Goal: Task Accomplishment & Management: Manage account settings

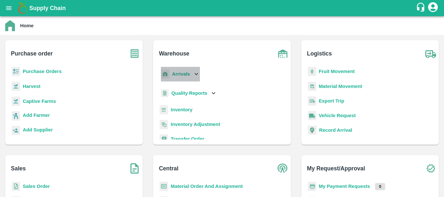
click at [177, 72] on b "Arrivals" at bounding box center [181, 73] width 18 height 5
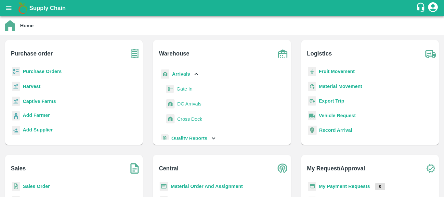
click at [190, 104] on span "DC Arrivals" at bounding box center [189, 103] width 24 height 7
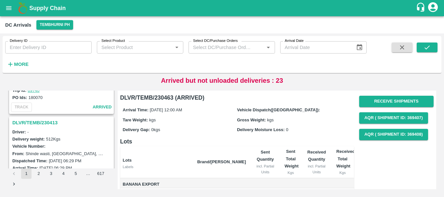
scroll to position [2048, 0]
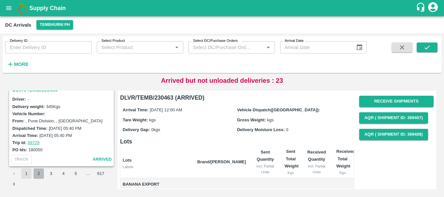
click at [40, 173] on button "2" at bounding box center [38, 174] width 10 height 10
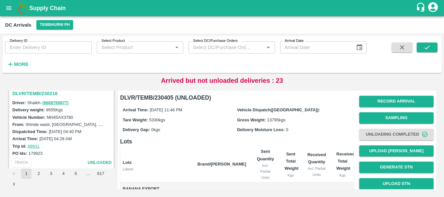
scroll to position [1003, 0]
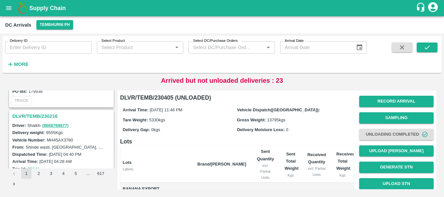
click at [47, 112] on h3 "DLVR/TEMB/230216" at bounding box center [62, 116] width 100 height 8
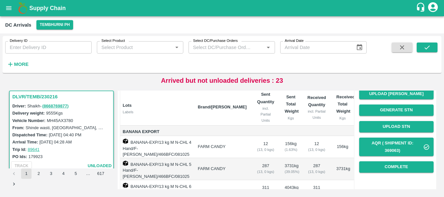
scroll to position [58, 0]
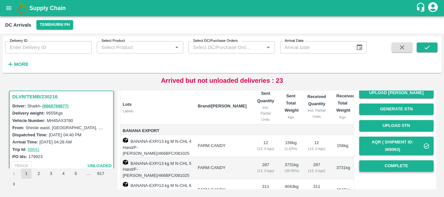
click at [369, 166] on button "Complete" at bounding box center [396, 166] width 74 height 11
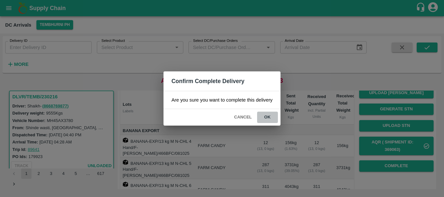
click at [269, 121] on button "ok" at bounding box center [267, 117] width 21 height 11
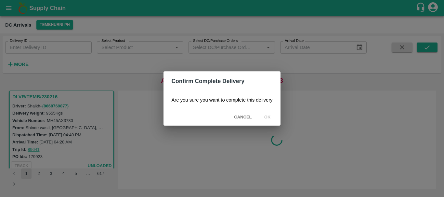
click at [261, 140] on div "Confirm Complete Delivery Are you sure you want to complete this delivery Cance…" at bounding box center [222, 98] width 444 height 197
click at [237, 142] on div "Confirm Complete Delivery Are you sure you want to complete this delivery Cance…" at bounding box center [222, 98] width 444 height 197
click at [304, 178] on div "Confirm Complete Delivery Are you sure you want to complete this delivery Cance…" at bounding box center [222, 98] width 444 height 197
click at [248, 155] on div "Confirm Complete Delivery Are you sure you want to complete this delivery Cance…" at bounding box center [222, 98] width 444 height 197
click at [268, 117] on icon at bounding box center [267, 117] width 10 height 10
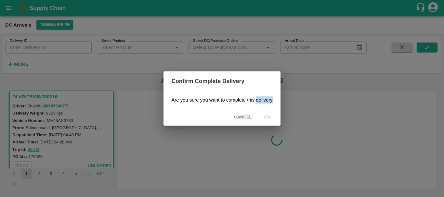
click at [268, 117] on icon at bounding box center [267, 117] width 10 height 10
click at [268, 117] on icon at bounding box center [267, 117] width 11 height 11
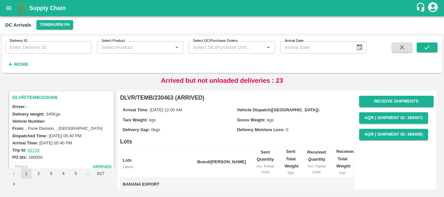
scroll to position [2048, 0]
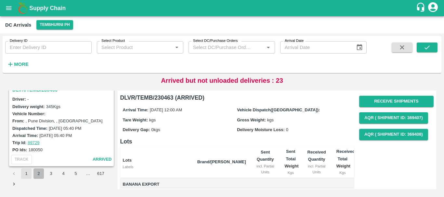
click at [38, 174] on button "2" at bounding box center [38, 174] width 10 height 10
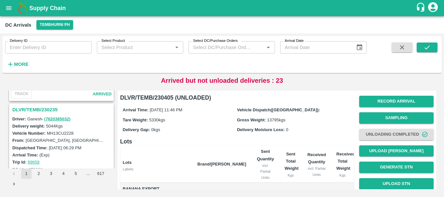
scroll to position [924, 0]
click at [50, 108] on h3 "DLVR/TEMB/230235" at bounding box center [62, 110] width 100 height 8
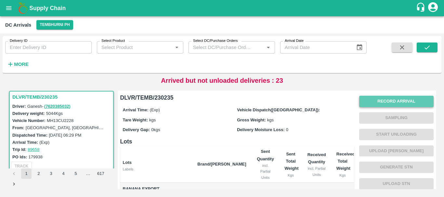
click at [360, 104] on button "Record Arrival" at bounding box center [396, 101] width 74 height 11
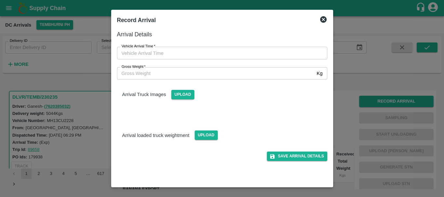
type input "DD/MM/YYYY hh:mm aa"
click at [229, 50] on input "DD/MM/YYYY hh:mm aa" at bounding box center [220, 53] width 206 height 12
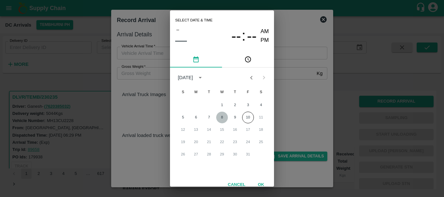
click at [223, 118] on button "8" at bounding box center [222, 118] width 12 height 12
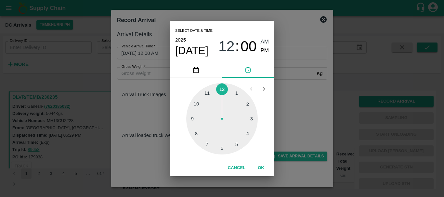
click at [195, 119] on div at bounding box center [221, 118] width 71 height 71
click at [246, 134] on div at bounding box center [221, 118] width 71 height 71
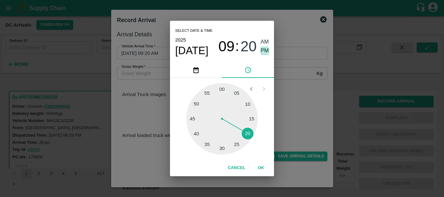
click at [265, 50] on span "PM" at bounding box center [265, 50] width 8 height 9
type input "08/10/2025 09:20 PM"
click at [290, 84] on div "Select date & time 2025 Oct 8 09 : 20 AM PM 05 10 15 20 25 30 35 40 45 50 55 00…" at bounding box center [222, 98] width 444 height 197
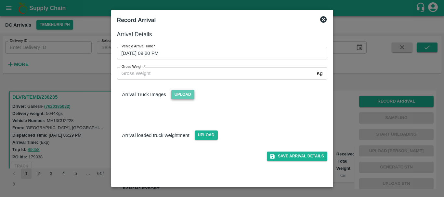
click at [186, 94] on span "Upload" at bounding box center [182, 94] width 23 height 9
click at [0, 0] on input "Upload" at bounding box center [0, 0] width 0 height 0
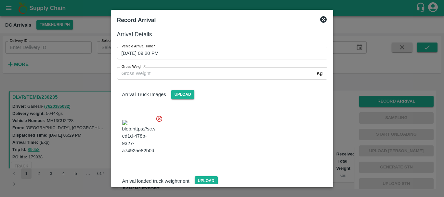
scroll to position [49, 0]
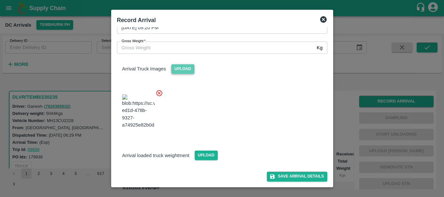
click at [188, 64] on span "Upload" at bounding box center [182, 68] width 23 height 9
click at [0, 0] on input "Upload" at bounding box center [0, 0] width 0 height 0
click at [184, 64] on span "Upload" at bounding box center [182, 68] width 23 height 9
click at [0, 0] on input "Upload" at bounding box center [0, 0] width 0 height 0
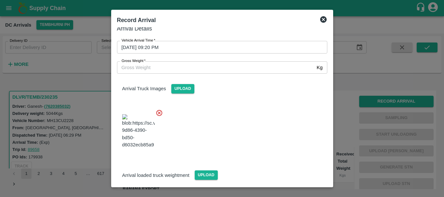
scroll to position [6, 0]
click at [207, 171] on span "Upload" at bounding box center [206, 175] width 23 height 9
click at [0, 0] on input "Upload" at bounding box center [0, 0] width 0 height 0
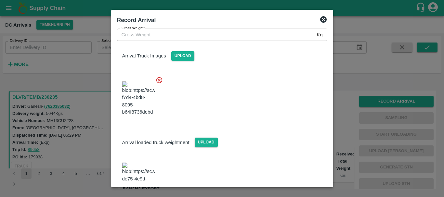
click at [139, 163] on img at bounding box center [138, 180] width 32 height 34
click at [151, 84] on img at bounding box center [138, 99] width 32 height 34
click at [162, 35] on input "Gross Weight   *" at bounding box center [215, 35] width 197 height 12
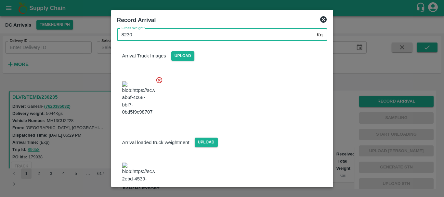
type input "8230"
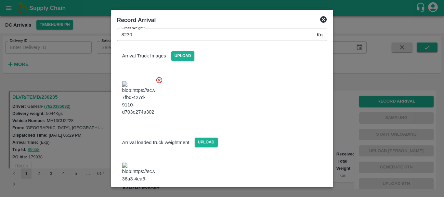
click at [223, 96] on div at bounding box center [219, 96] width 215 height 51
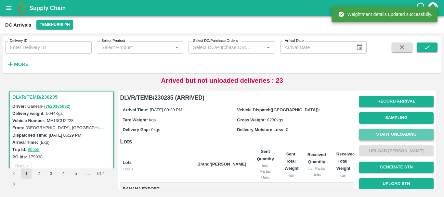
click at [374, 134] on button "Start Unloading" at bounding box center [396, 134] width 74 height 11
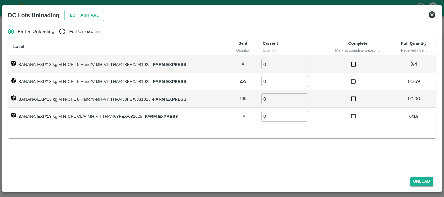
click at [74, 26] on label "Full Unloading" at bounding box center [78, 31] width 44 height 13
click at [69, 26] on input "Full Unloading" at bounding box center [62, 31] width 13 height 13
radio input "true"
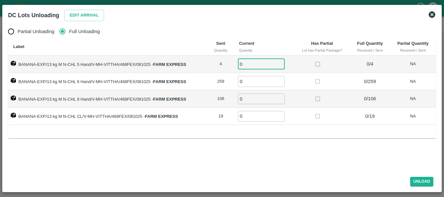
click at [249, 64] on input "0" at bounding box center [261, 64] width 47 height 11
type input "04"
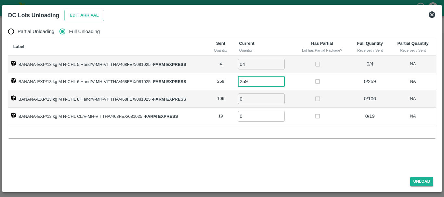
type input "259"
type input "106"
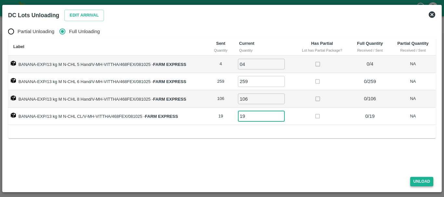
type input "19"
click at [420, 183] on button "Unload" at bounding box center [421, 181] width 23 height 9
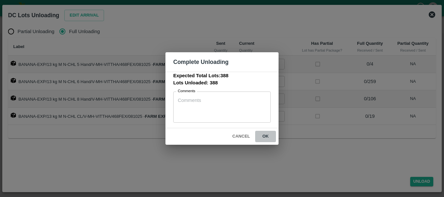
click at [267, 137] on button "ok" at bounding box center [265, 136] width 21 height 11
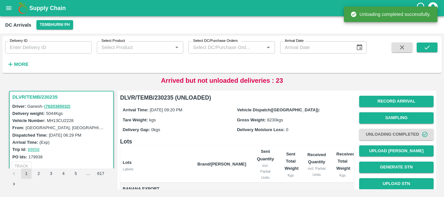
click at [388, 133] on button "Unloading Completed" at bounding box center [396, 134] width 74 height 11
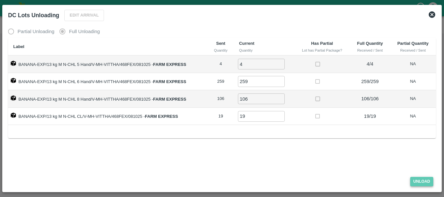
click at [425, 182] on button "Unload" at bounding box center [421, 181] width 23 height 9
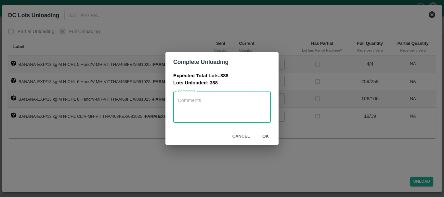
click at [217, 106] on textarea "Comments" at bounding box center [222, 107] width 88 height 20
type textarea "3 vehicles in one PO"
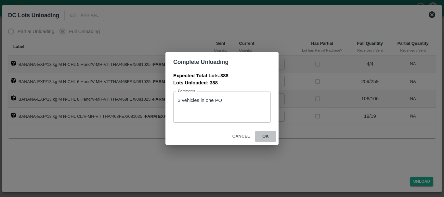
click at [264, 138] on button "ok" at bounding box center [265, 136] width 21 height 11
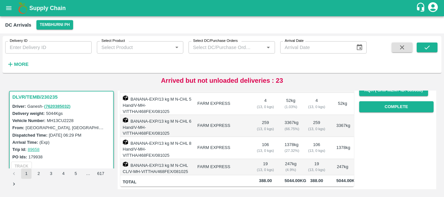
scroll to position [0, 0]
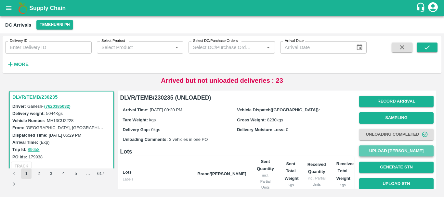
click at [369, 151] on button "Upload [PERSON_NAME]" at bounding box center [396, 151] width 74 height 11
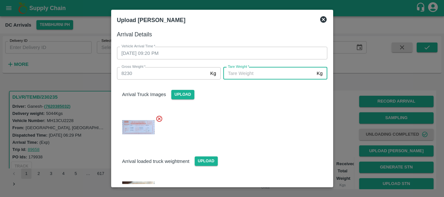
click at [271, 74] on input "Tare Weight   *" at bounding box center [268, 73] width 91 height 12
type input "3800"
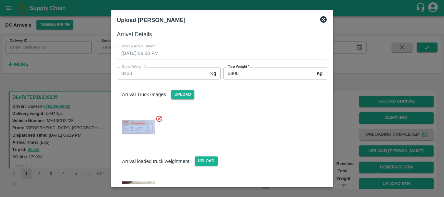
click at [242, 116] on div at bounding box center [219, 125] width 215 height 31
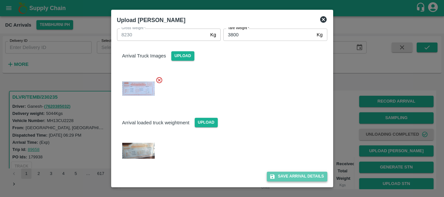
click at [276, 176] on button "Save Arrival Details" at bounding box center [297, 176] width 60 height 9
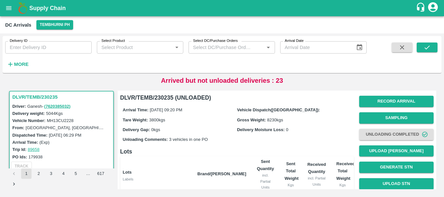
scroll to position [116, 0]
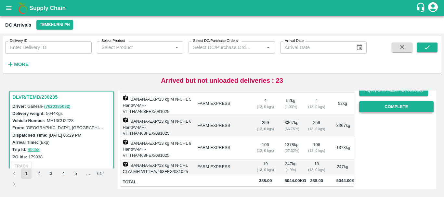
click at [395, 105] on button "Complete" at bounding box center [396, 106] width 74 height 11
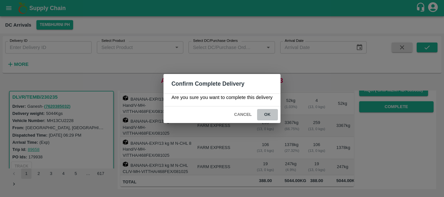
click at [269, 116] on button "ok" at bounding box center [267, 114] width 21 height 11
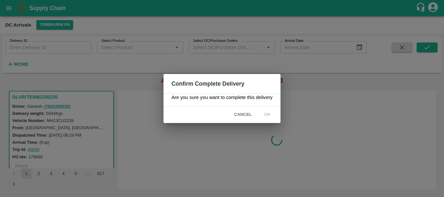
scroll to position [0, 0]
click at [331, 123] on div "Confirm Complete Delivery Are you sure you want to complete this delivery Cance…" at bounding box center [222, 98] width 444 height 197
click at [238, 143] on div "Confirm Complete Delivery Are you sure you want to complete this delivery Cance…" at bounding box center [222, 98] width 444 height 197
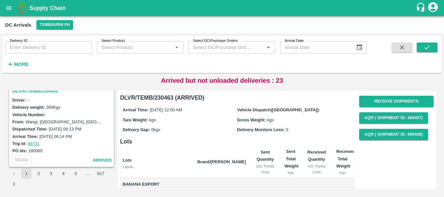
scroll to position [2048, 0]
click at [42, 172] on button "2" at bounding box center [38, 174] width 10 height 10
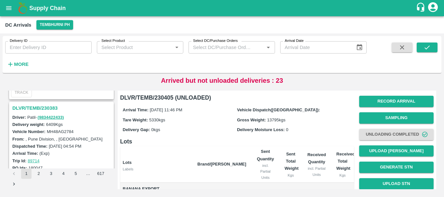
scroll to position [752, 0]
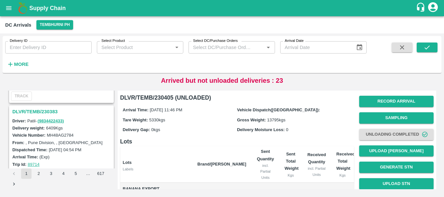
click at [38, 112] on h3 "DLVR/TEMB/230383" at bounding box center [62, 112] width 100 height 8
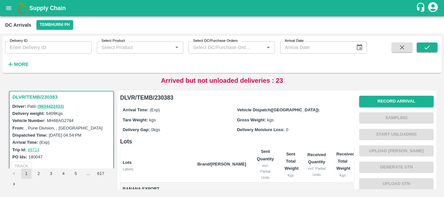
scroll to position [112, 0]
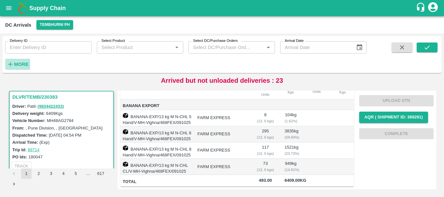
click at [25, 63] on strong "More" at bounding box center [21, 64] width 15 height 5
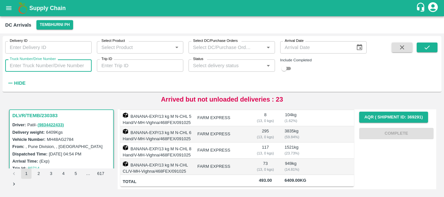
click at [47, 67] on input "Truck Number/Drive Number" at bounding box center [48, 65] width 86 height 12
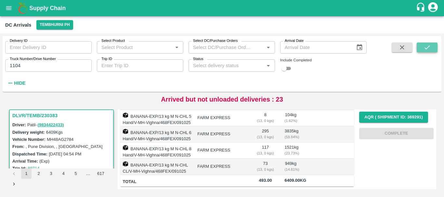
click at [428, 48] on icon "submit" at bounding box center [426, 47] width 7 height 7
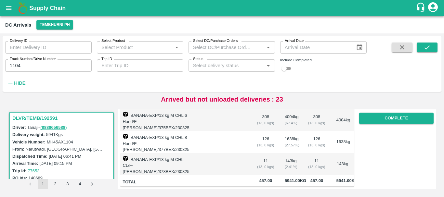
click at [33, 66] on input "1104" at bounding box center [48, 65] width 86 height 12
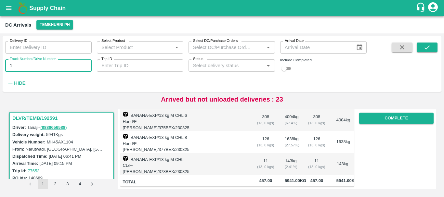
type input "1"
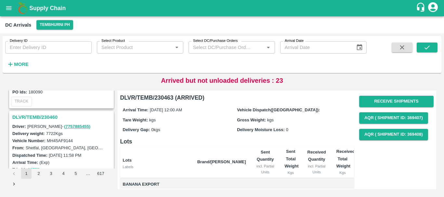
scroll to position [237, 0]
click at [49, 113] on h3 "DLVR/TEMB/230460" at bounding box center [62, 117] width 100 height 8
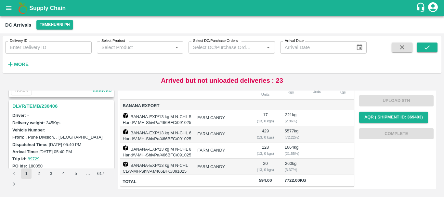
scroll to position [2048, 0]
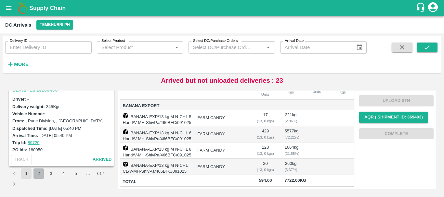
click at [38, 176] on button "2" at bounding box center [38, 174] width 10 height 10
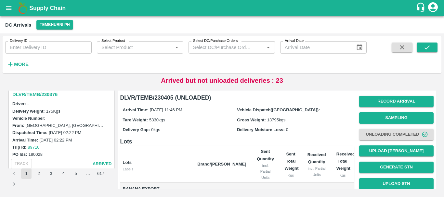
scroll to position [818, 0]
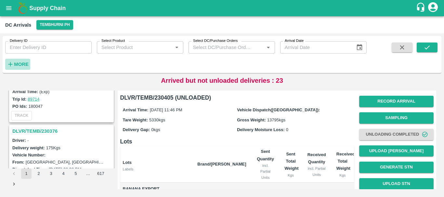
click at [22, 64] on strong "More" at bounding box center [21, 64] width 15 height 5
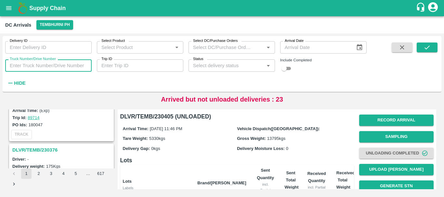
click at [56, 65] on input "Truck Number/Drive Number" at bounding box center [48, 65] width 86 height 12
type input "2784"
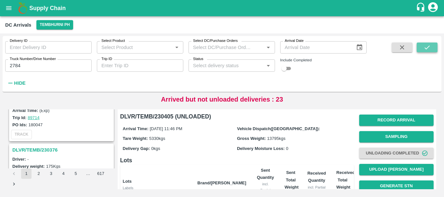
click at [426, 47] on icon "submit" at bounding box center [426, 47] width 7 height 7
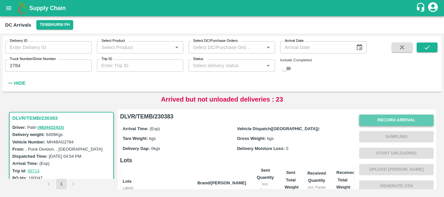
click at [385, 118] on button "Record Arrival" at bounding box center [396, 120] width 74 height 11
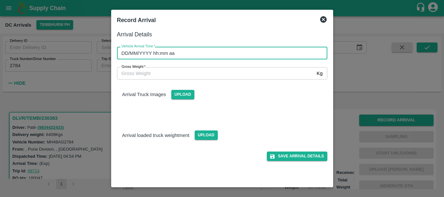
type input "DD/MM/YYYY hh:mm aa"
click at [261, 54] on input "DD/MM/YYYY hh:mm aa" at bounding box center [220, 53] width 206 height 12
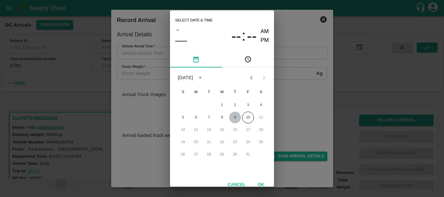
click at [233, 116] on button "9" at bounding box center [235, 118] width 12 height 12
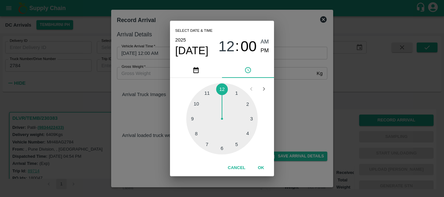
click at [203, 130] on div at bounding box center [221, 118] width 71 height 71
click at [220, 146] on div at bounding box center [221, 118] width 71 height 71
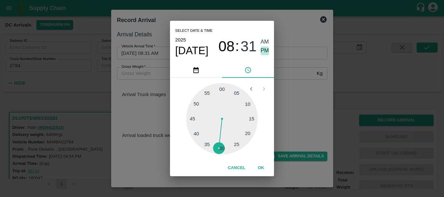
click at [266, 53] on span "PM" at bounding box center [265, 50] width 8 height 9
type input "09/10/2025 08:31 PM"
click at [293, 85] on div "Select date & time 2025 Oct 9 08 : 31 AM PM 05 10 15 20 25 30 35 40 45 50 55 00…" at bounding box center [222, 98] width 444 height 197
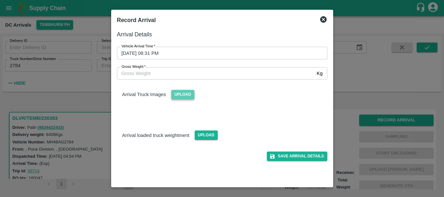
click at [183, 97] on span "Upload" at bounding box center [182, 94] width 23 height 9
click at [0, 0] on input "Upload" at bounding box center [0, 0] width 0 height 0
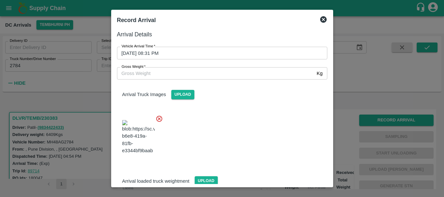
scroll to position [16, 0]
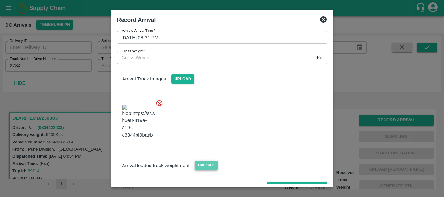
click at [207, 161] on span "Upload" at bounding box center [206, 165] width 23 height 9
click at [0, 0] on input "Upload" at bounding box center [0, 0] width 0 height 0
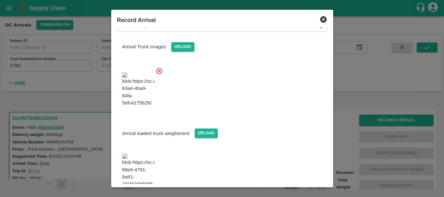
click at [149, 154] on img at bounding box center [138, 171] width 32 height 34
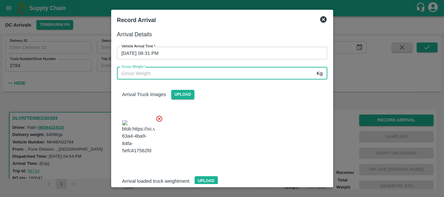
click at [137, 71] on input "Gross Weight   *" at bounding box center [215, 73] width 197 height 12
type input "12455"
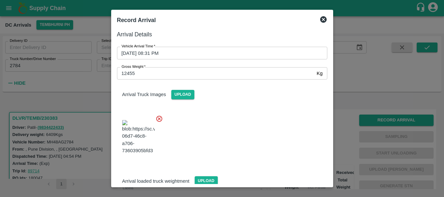
click at [256, 125] on div at bounding box center [219, 135] width 215 height 51
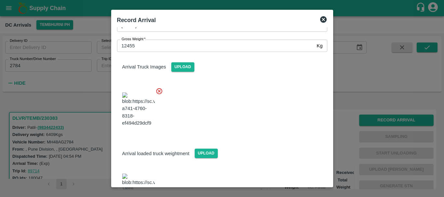
scroll to position [45, 0]
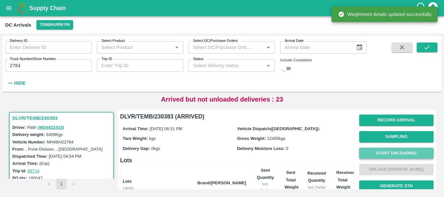
click at [391, 152] on button "Start Unloading" at bounding box center [396, 153] width 74 height 11
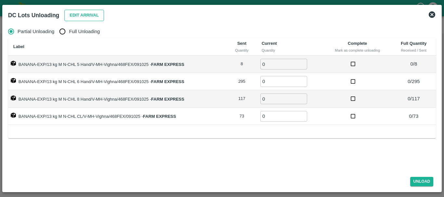
click at [73, 18] on button "Edit Arrival" at bounding box center [84, 15] width 40 height 11
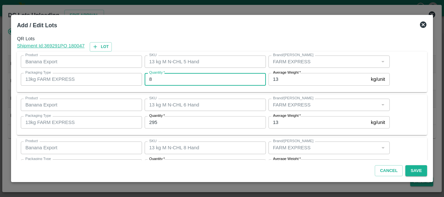
click at [168, 84] on input "8" at bounding box center [205, 79] width 121 height 12
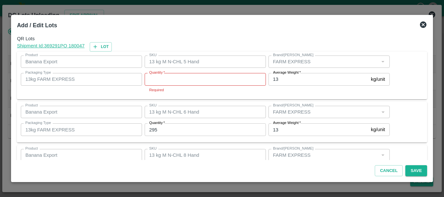
click at [164, 77] on input "Quantity   *" at bounding box center [205, 79] width 121 height 12
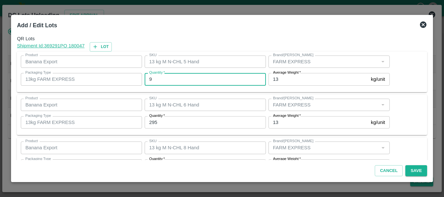
type input "9"
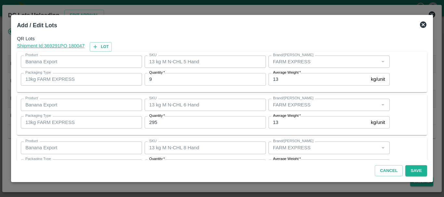
click at [168, 125] on input "295" at bounding box center [205, 122] width 121 height 12
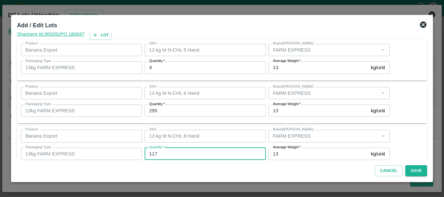
click at [166, 153] on input "117" at bounding box center [205, 154] width 121 height 12
type input "118"
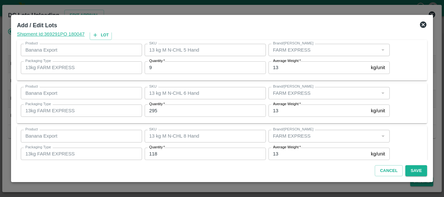
scroll to position [67, 0]
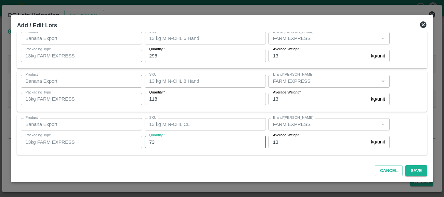
click at [164, 144] on input "73" at bounding box center [205, 142] width 121 height 12
type input "71"
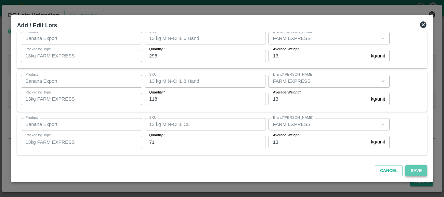
click at [413, 171] on button "Save" at bounding box center [415, 170] width 21 height 11
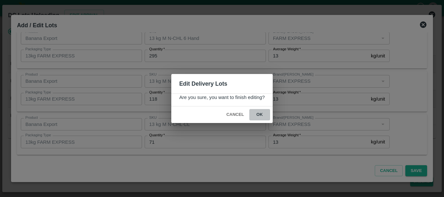
click at [262, 116] on button "ok" at bounding box center [259, 114] width 21 height 11
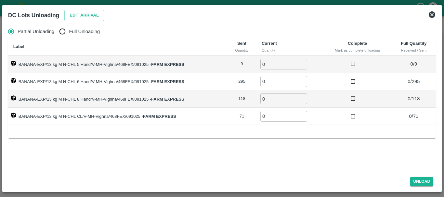
click at [276, 66] on input "0" at bounding box center [283, 64] width 47 height 11
click at [68, 33] on input "Full Unloading" at bounding box center [62, 31] width 13 height 13
radio input "true"
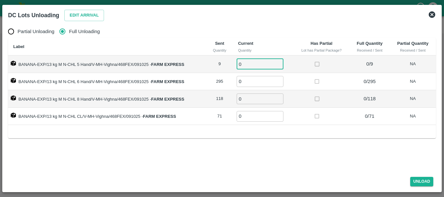
click at [256, 62] on input "0" at bounding box center [260, 64] width 47 height 11
type input "09"
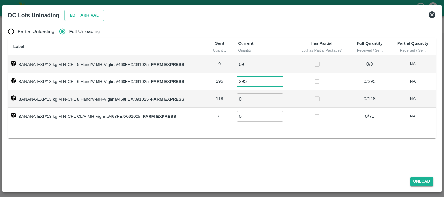
type input "295"
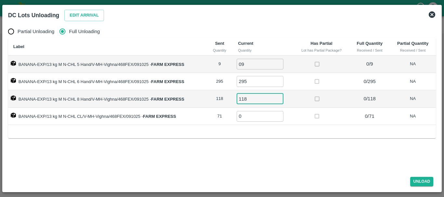
type input "118"
type input "71"
drag, startPoint x: 416, startPoint y: 179, endPoint x: 417, endPoint y: 183, distance: 4.1
click at [417, 183] on button "Unload" at bounding box center [421, 181] width 23 height 9
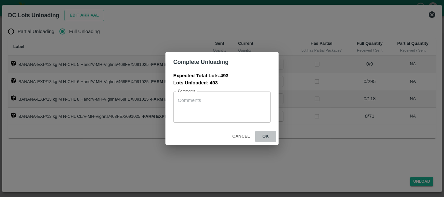
click at [266, 136] on button "ok" at bounding box center [265, 136] width 21 height 11
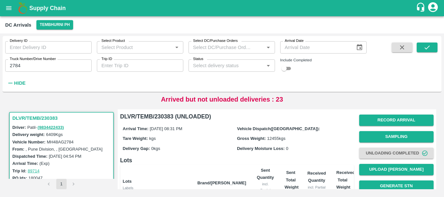
scroll to position [131, 0]
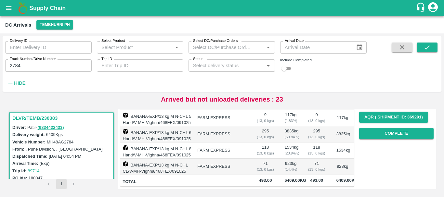
click at [301, 88] on div "Delivery ID Delivery ID Select Product Select Product   * Select DC/Purchase Or…" at bounding box center [183, 62] width 367 height 53
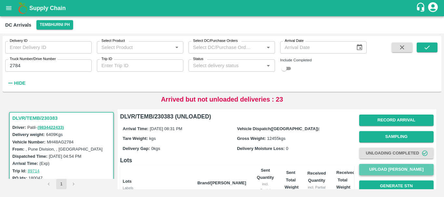
click at [371, 171] on button "Upload [PERSON_NAME]" at bounding box center [396, 169] width 74 height 11
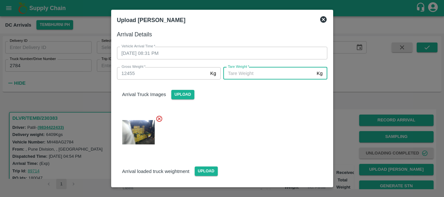
click at [251, 73] on input "Tare Weight   *" at bounding box center [268, 73] width 91 height 12
type input "5560"
click at [253, 132] on div at bounding box center [219, 130] width 215 height 41
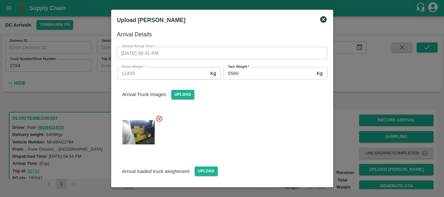
scroll to position [48, 0]
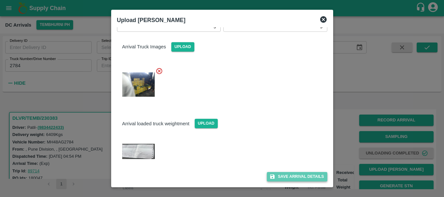
click at [282, 181] on button "Save Arrival Details" at bounding box center [297, 176] width 60 height 9
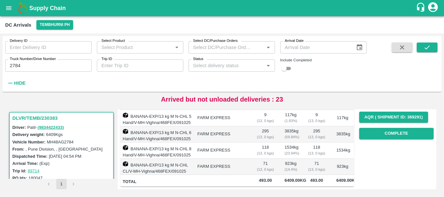
scroll to position [104, 0]
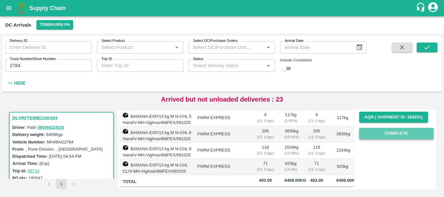
click at [376, 134] on button "Complete" at bounding box center [396, 133] width 74 height 11
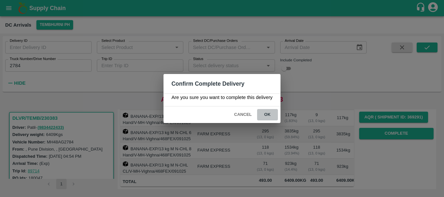
click at [267, 118] on button "ok" at bounding box center [267, 114] width 21 height 11
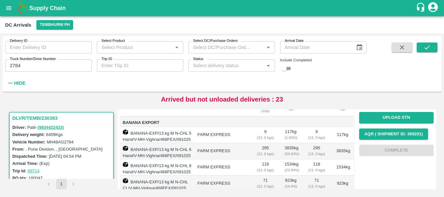
scroll to position [0, 0]
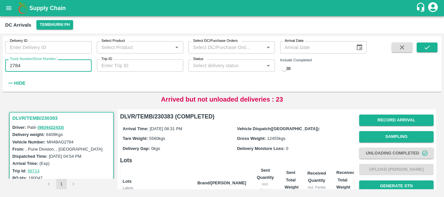
click at [51, 68] on input "2784" at bounding box center [48, 65] width 86 height 12
type input "2"
type input "3491"
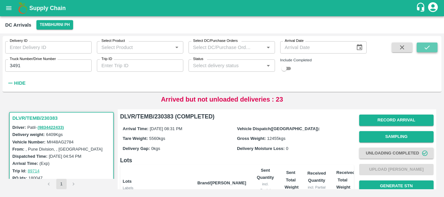
click at [426, 49] on icon "submit" at bounding box center [426, 47] width 5 height 4
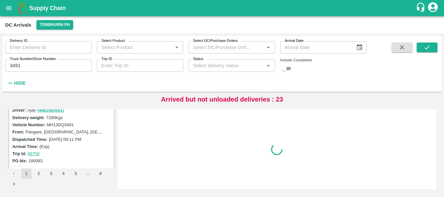
scroll to position [76, 0]
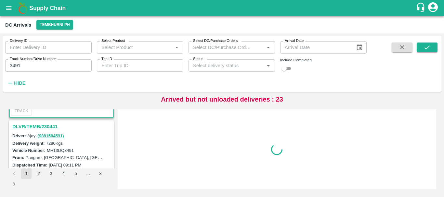
click at [40, 126] on h3 "DLVR/TEMB/230441" at bounding box center [62, 127] width 100 height 8
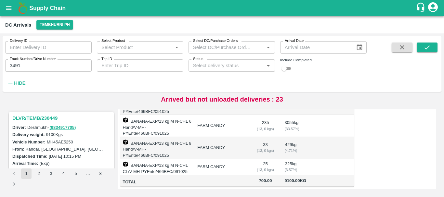
click at [47, 118] on h3 "DLVR/TEMB/230449" at bounding box center [62, 118] width 100 height 8
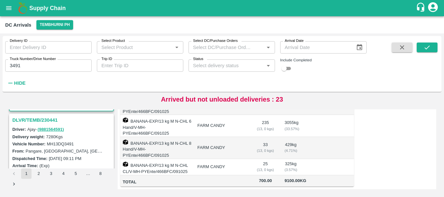
click at [46, 118] on h3 "DLVR/TEMB/230441" at bounding box center [62, 120] width 100 height 8
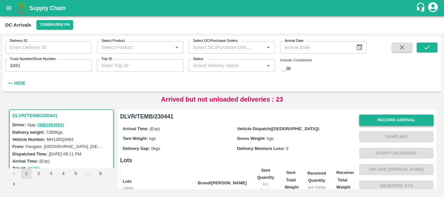
click at [380, 119] on button "Record Arrival" at bounding box center [396, 120] width 74 height 11
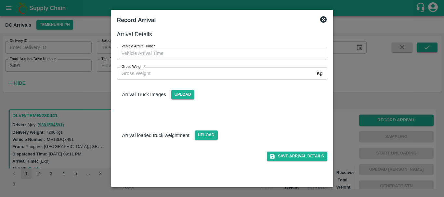
type input "DD/MM/YYYY hh:mm aa"
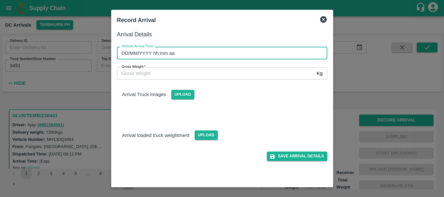
click at [245, 50] on input "DD/MM/YYYY hh:mm aa" at bounding box center [220, 53] width 206 height 12
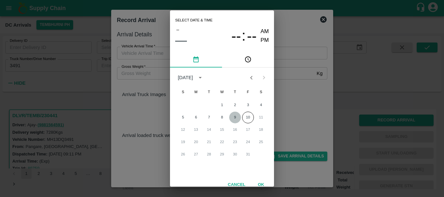
click at [236, 117] on button "9" at bounding box center [235, 118] width 12 height 12
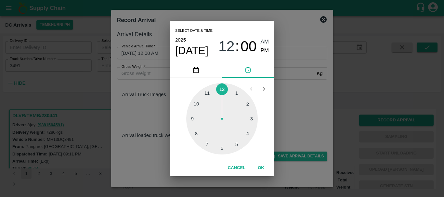
click at [234, 143] on div at bounding box center [221, 118] width 71 height 71
click at [223, 149] on div at bounding box center [221, 118] width 71 height 71
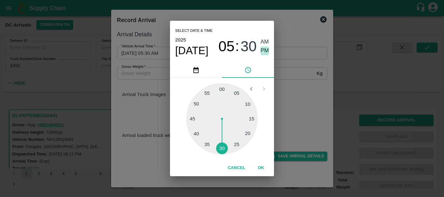
click at [264, 53] on span "PM" at bounding box center [265, 50] width 8 height 9
type input "09/10/2025 05:30 PM"
click at [291, 72] on div "Select date & time 2025 Oct 9 05 : 30 AM PM 05 10 15 20 25 30 35 40 45 50 55 00…" at bounding box center [222, 98] width 444 height 197
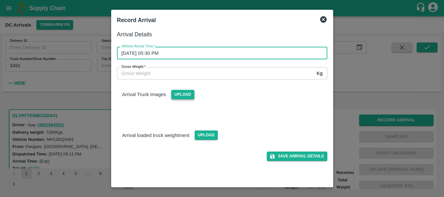
click at [180, 92] on span "Upload" at bounding box center [182, 94] width 23 height 9
click at [0, 0] on input "Upload" at bounding box center [0, 0] width 0 height 0
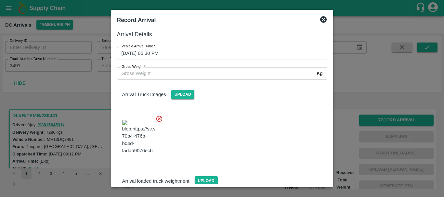
scroll to position [35, 0]
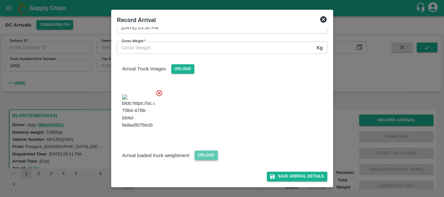
click at [204, 154] on span "Upload" at bounding box center [206, 155] width 23 height 9
click at [0, 0] on input "Upload" at bounding box center [0, 0] width 0 height 0
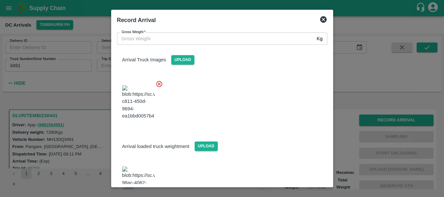
scroll to position [110, 0]
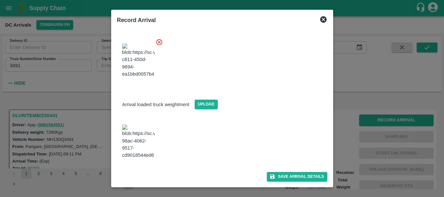
click at [145, 141] on img at bounding box center [138, 142] width 32 height 34
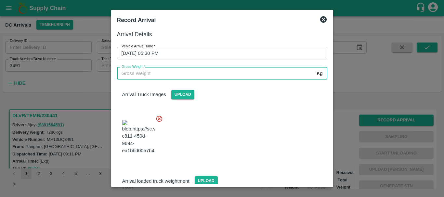
click at [190, 72] on input "Gross Weight   *" at bounding box center [215, 73] width 197 height 12
type input "13590"
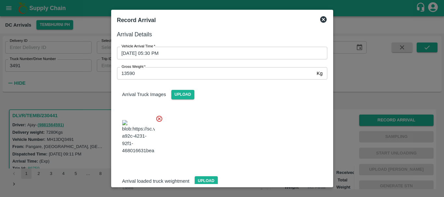
click at [255, 123] on div at bounding box center [219, 135] width 215 height 51
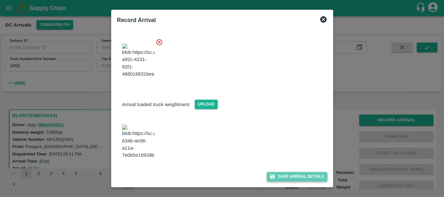
click at [272, 177] on icon "submit" at bounding box center [272, 177] width 5 height 5
click at [298, 176] on icon at bounding box center [297, 177] width 8 height 8
click at [298, 176] on icon at bounding box center [297, 176] width 11 height 11
click at [268, 115] on div at bounding box center [219, 139] width 215 height 51
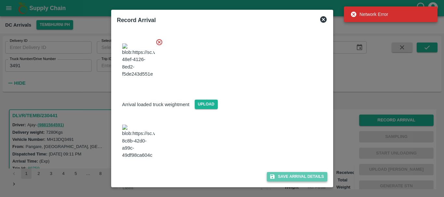
click at [297, 175] on button "Save Arrival Details" at bounding box center [297, 176] width 60 height 9
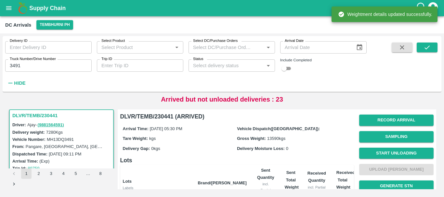
click at [266, 129] on label "Vehicle Dispatch([GEOGRAPHIC_DATA]):" at bounding box center [278, 128] width 83 height 5
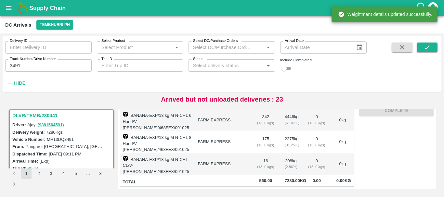
click at [307, 142] on div "( 13, 0 kgs)" at bounding box center [316, 145] width 19 height 6
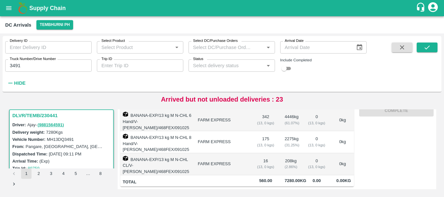
scroll to position [0, 0]
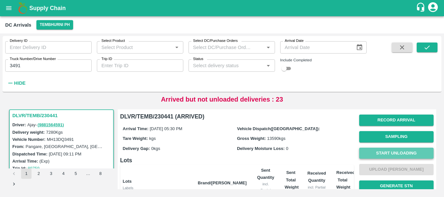
click at [391, 150] on button "Start Unloading" at bounding box center [396, 153] width 74 height 11
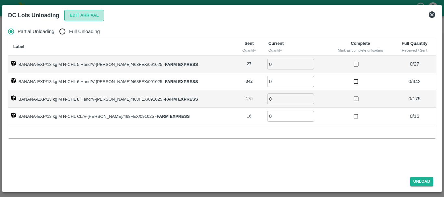
click at [85, 12] on button "Edit Arrival" at bounding box center [84, 15] width 40 height 11
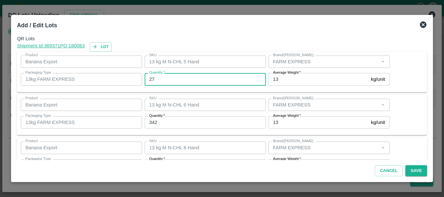
click at [175, 74] on input "27" at bounding box center [205, 79] width 121 height 12
type input "2"
type input "47"
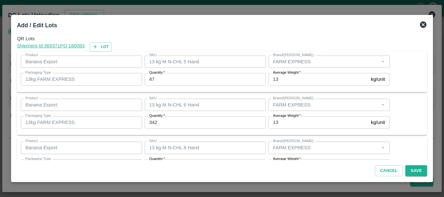
click at [172, 123] on input "342" at bounding box center [205, 122] width 121 height 12
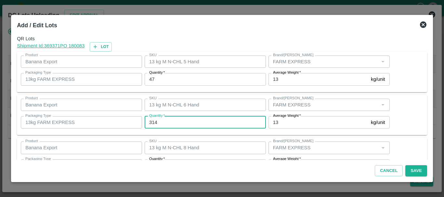
type input "314"
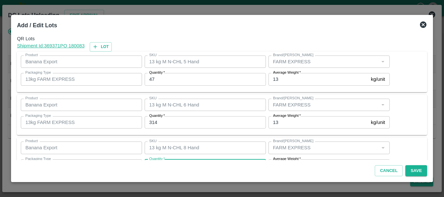
scroll to position [12, 0]
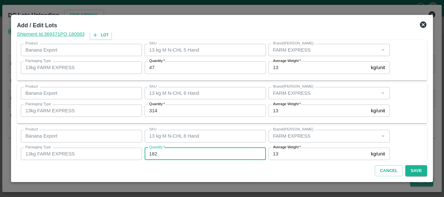
type input "182"
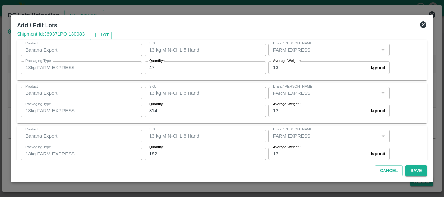
scroll to position [67, 0]
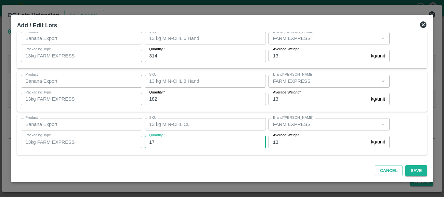
type input "17"
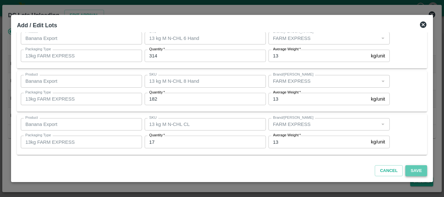
click at [416, 172] on button "Save" at bounding box center [415, 170] width 21 height 11
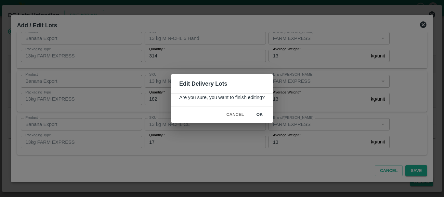
click at [260, 117] on button "ok" at bounding box center [259, 114] width 21 height 11
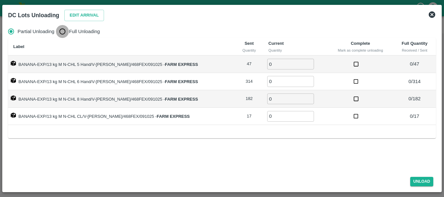
click at [64, 33] on input "Full Unloading" at bounding box center [62, 31] width 13 height 13
radio input "true"
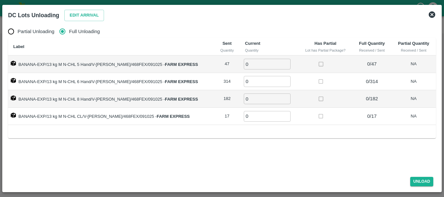
click at [262, 63] on input "0" at bounding box center [267, 64] width 47 height 11
type input "047"
type input "314"
type input "182"
type input "17"
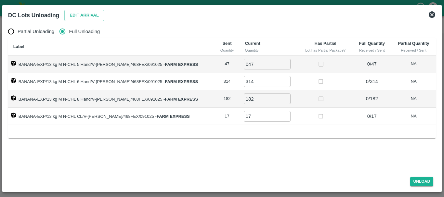
click at [305, 119] on td at bounding box center [325, 117] width 54 height 18
click at [417, 181] on button "Unload" at bounding box center [421, 181] width 23 height 9
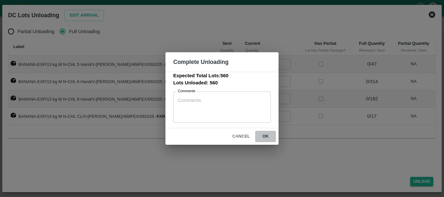
click at [267, 137] on button "ok" at bounding box center [265, 136] width 21 height 11
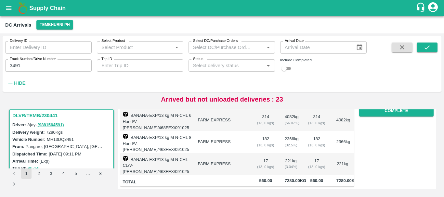
scroll to position [0, 0]
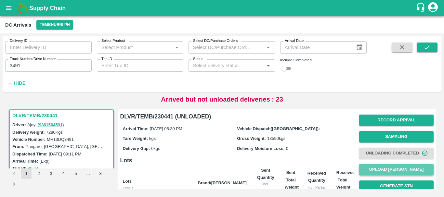
click at [369, 171] on button "Upload [PERSON_NAME]" at bounding box center [396, 169] width 74 height 11
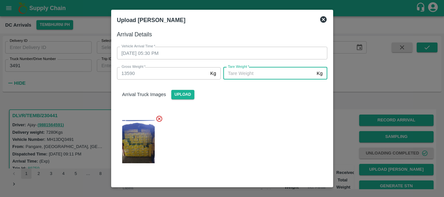
click at [270, 75] on input "Tare Weight   *" at bounding box center [268, 73] width 91 height 12
type input "5750"
click at [270, 126] on div at bounding box center [219, 140] width 215 height 60
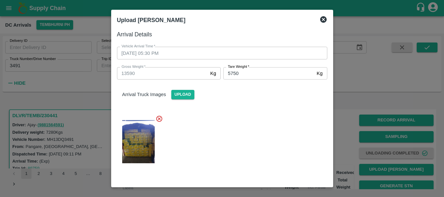
scroll to position [110, 0]
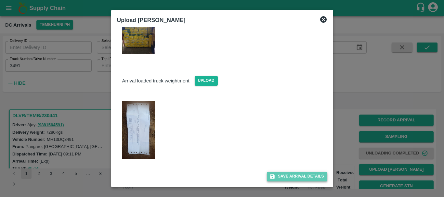
click at [301, 175] on button "Save Arrival Details" at bounding box center [297, 176] width 60 height 9
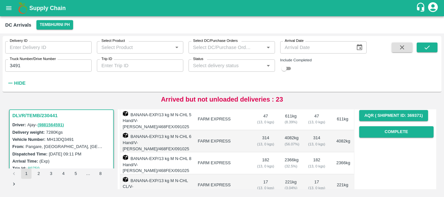
scroll to position [103, 0]
click at [360, 139] on div "Record Arrival Sampling Unloading Completed Upload Tare Weight Generate STN Upl…" at bounding box center [396, 75] width 74 height 132
click at [384, 133] on button "Complete" at bounding box center [396, 132] width 74 height 11
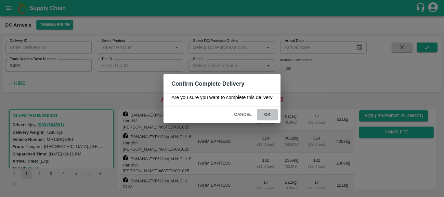
click at [272, 113] on button "ok" at bounding box center [267, 114] width 21 height 11
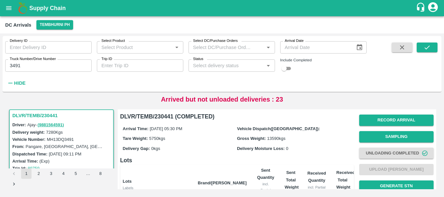
scroll to position [131, 0]
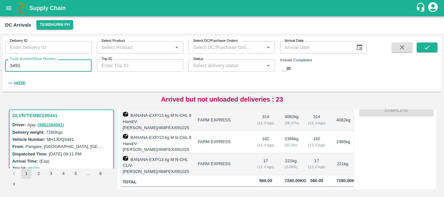
click at [31, 64] on input "3491" at bounding box center [48, 65] width 86 height 12
type input "3"
type input "1460"
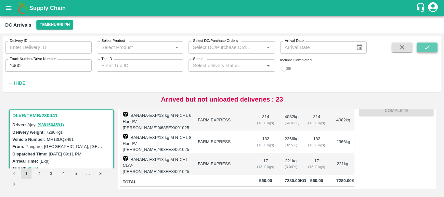
click at [429, 47] on icon "submit" at bounding box center [426, 47] width 7 height 7
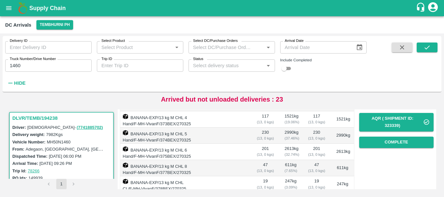
scroll to position [154, 0]
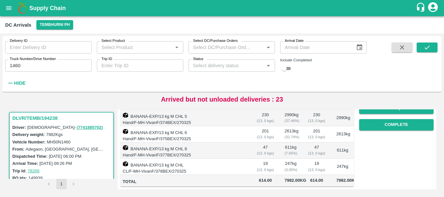
click at [316, 159] on td "19 ( 13, 0 kgs)" at bounding box center [316, 167] width 29 height 16
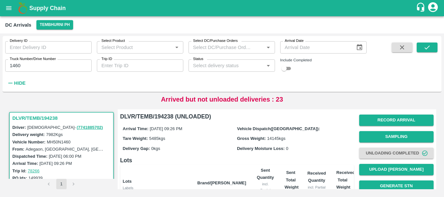
click at [309, 142] on div "Gross Weight: 14145 kgs" at bounding box center [294, 138] width 114 height 7
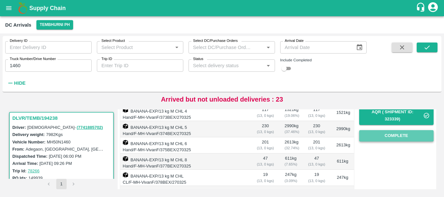
click at [383, 137] on button "Complete" at bounding box center [396, 135] width 74 height 11
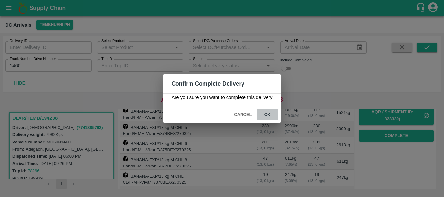
click at [271, 118] on button "ok" at bounding box center [267, 114] width 21 height 11
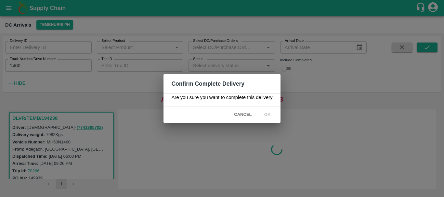
click at [290, 117] on div "Confirm Complete Delivery Are you sure you want to complete this delivery Cance…" at bounding box center [222, 98] width 444 height 197
click at [273, 113] on span "ok" at bounding box center [267, 114] width 21 height 11
click at [271, 115] on icon at bounding box center [267, 115] width 11 height 11
click at [271, 115] on icon at bounding box center [267, 115] width 10 height 10
click at [271, 115] on circle at bounding box center [267, 115] width 10 height 10
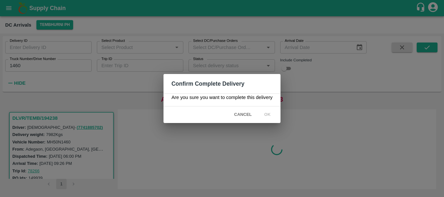
click at [271, 115] on circle at bounding box center [267, 115] width 8 height 8
click at [271, 115] on icon at bounding box center [267, 115] width 8 height 8
click at [240, 139] on div "Confirm Complete Delivery Are you sure you want to complete this delivery Cance…" at bounding box center [222, 98] width 444 height 197
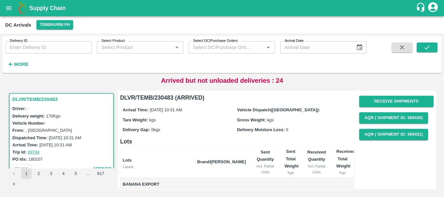
click at [18, 66] on strong "More" at bounding box center [21, 64] width 15 height 5
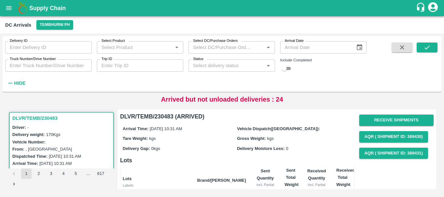
click at [50, 65] on input "Truck Number/Drive Number" at bounding box center [48, 65] width 86 height 12
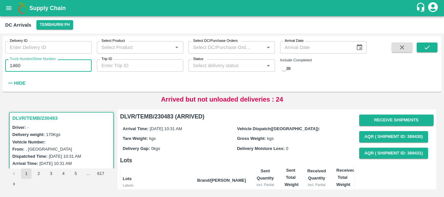
type input "1460"
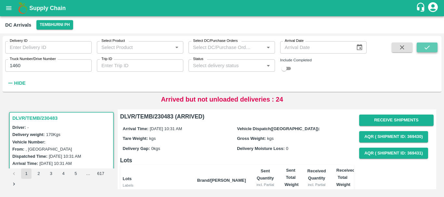
click at [423, 50] on button "submit" at bounding box center [427, 48] width 21 height 10
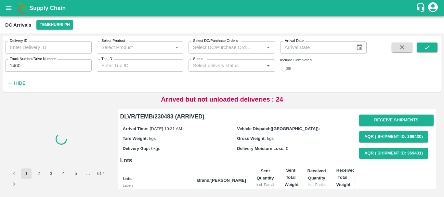
scroll to position [81, 0]
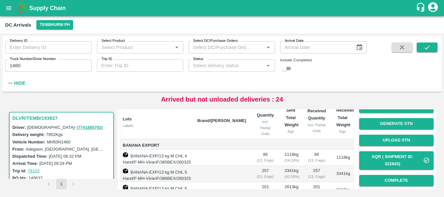
click at [294, 66] on div "Include Completed" at bounding box center [323, 66] width 86 height 14
click at [292, 67] on input "checkbox" at bounding box center [283, 69] width 23 height 8
checkbox input "true"
click at [420, 44] on button "submit" at bounding box center [427, 48] width 21 height 10
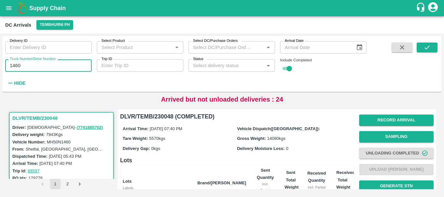
click at [46, 68] on input "1460" at bounding box center [48, 65] width 86 height 12
type input "1"
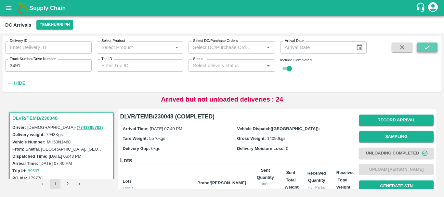
click at [425, 51] on icon "submit" at bounding box center [426, 47] width 7 height 7
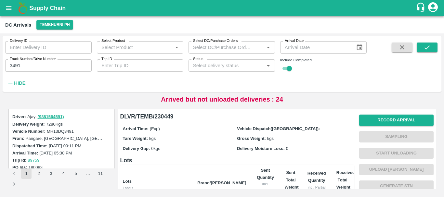
scroll to position [78, 0]
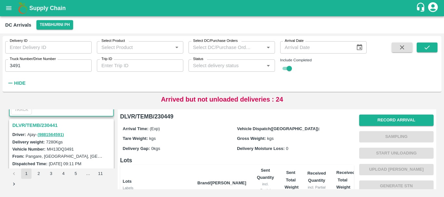
click at [47, 126] on h3 "DLVR/TEMB/230441" at bounding box center [62, 125] width 100 height 8
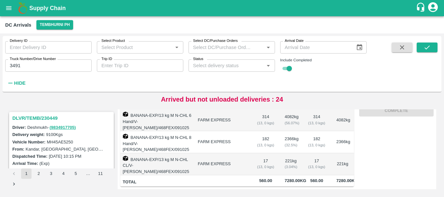
click at [45, 119] on h3 "DLVR/TEMB/230449" at bounding box center [62, 118] width 100 height 8
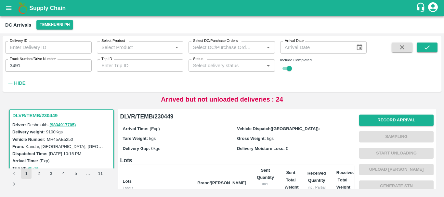
click at [27, 62] on input "3491" at bounding box center [48, 65] width 86 height 12
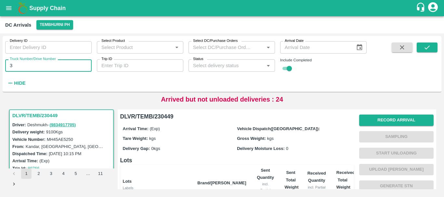
type input "3"
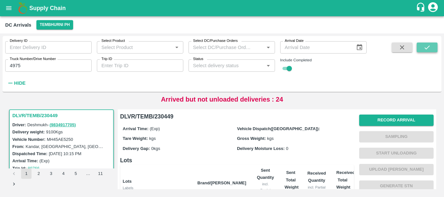
click at [431, 46] on icon "submit" at bounding box center [426, 47] width 7 height 7
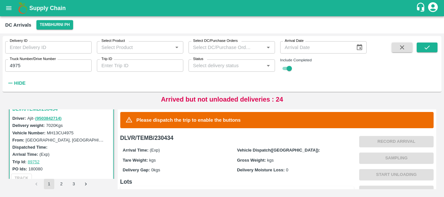
scroll to position [175, 0]
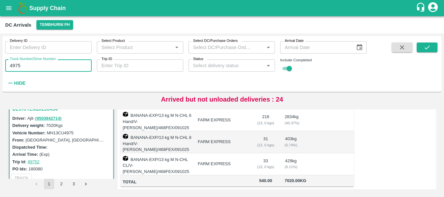
click at [41, 64] on input "4975" at bounding box center [48, 65] width 86 height 12
type input "4"
type input "5264"
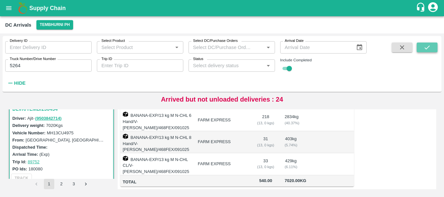
click at [434, 46] on button "submit" at bounding box center [427, 48] width 21 height 10
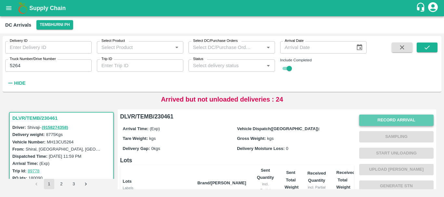
click at [382, 122] on button "Record Arrival" at bounding box center [396, 120] width 74 height 11
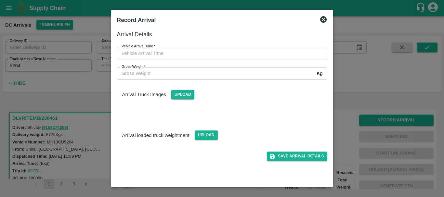
type input "DD/MM/YYYY hh:mm aa"
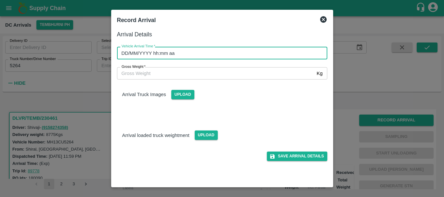
click at [230, 55] on input "DD/MM/YYYY hh:mm aa" at bounding box center [220, 53] width 206 height 12
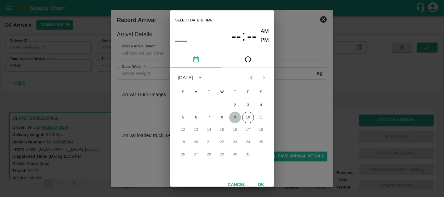
click at [235, 117] on button "9" at bounding box center [235, 118] width 12 height 12
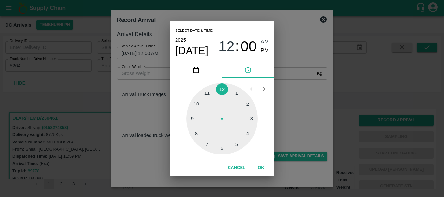
click at [221, 146] on div at bounding box center [221, 118] width 71 height 71
click at [248, 105] on div at bounding box center [221, 118] width 71 height 71
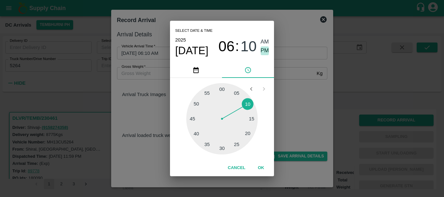
click at [266, 51] on span "PM" at bounding box center [265, 50] width 8 height 9
type input "09/10/2025 06:10 PM"
click at [291, 87] on div "Select date & time 2025 Oct 9 06 : 10 AM PM 05 10 15 20 25 30 35 40 45 50 55 00…" at bounding box center [222, 98] width 444 height 197
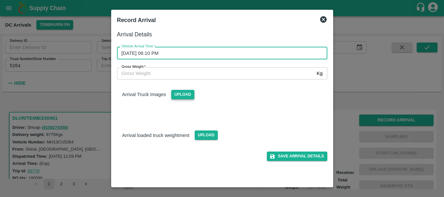
click at [185, 93] on span "Upload" at bounding box center [182, 94] width 23 height 9
click at [0, 0] on input "Upload" at bounding box center [0, 0] width 0 height 0
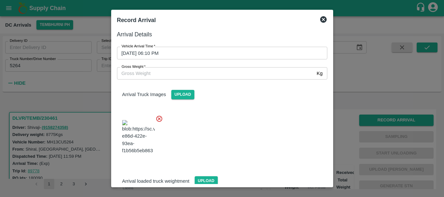
scroll to position [35, 0]
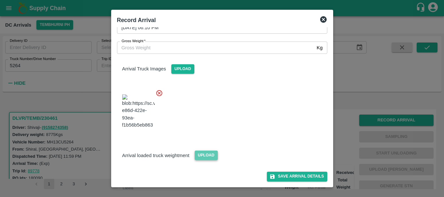
click at [206, 154] on span "Upload" at bounding box center [206, 155] width 23 height 9
click at [0, 0] on input "Upload" at bounding box center [0, 0] width 0 height 0
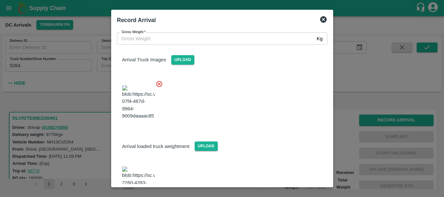
scroll to position [68, 0]
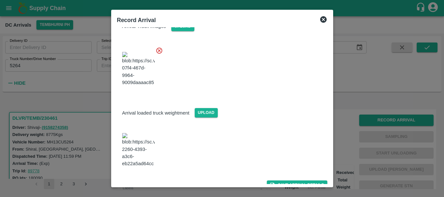
click at [142, 146] on img at bounding box center [138, 150] width 32 height 34
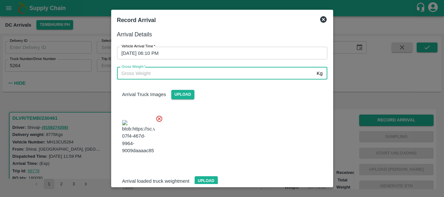
click at [171, 70] on input "Gross Weight   *" at bounding box center [215, 73] width 197 height 12
type input "14610"
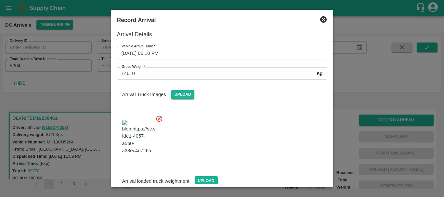
click at [215, 121] on div at bounding box center [219, 135] width 215 height 51
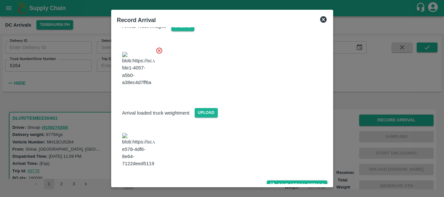
click at [281, 181] on button "Save Arrival Details" at bounding box center [297, 185] width 60 height 9
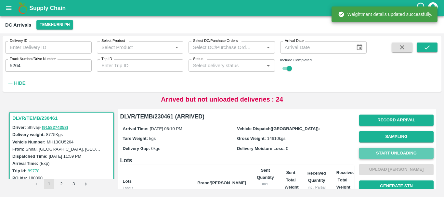
click at [383, 152] on button "Start Unloading" at bounding box center [396, 153] width 74 height 11
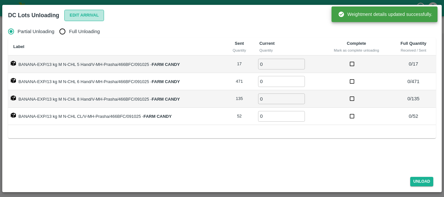
click at [85, 13] on button "Edit Arrival" at bounding box center [84, 15] width 40 height 11
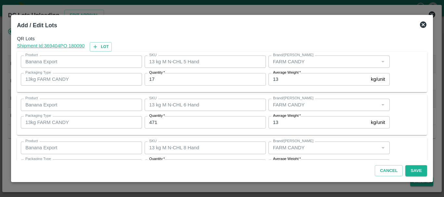
click at [185, 76] on input "17" at bounding box center [205, 79] width 121 height 12
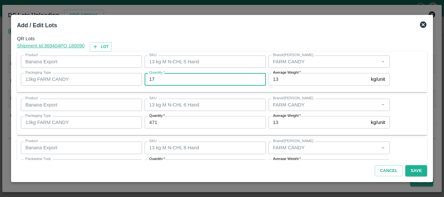
type input "1"
type input "24"
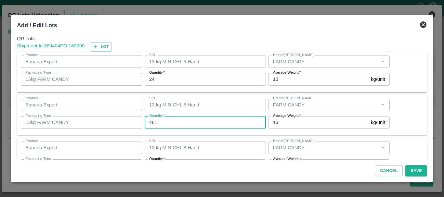
type input "461"
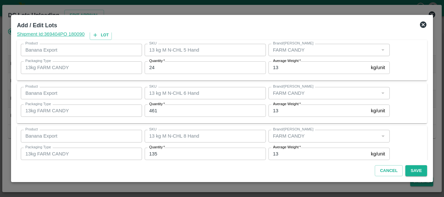
scroll to position [67, 0]
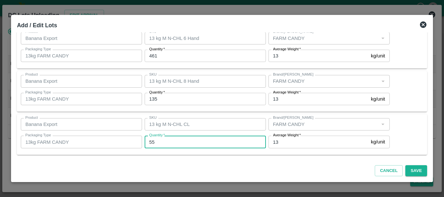
type input "55"
click at [206, 116] on div "SKU 13 kg M N-CHL CL SKU" at bounding box center [204, 125] width 124 height 18
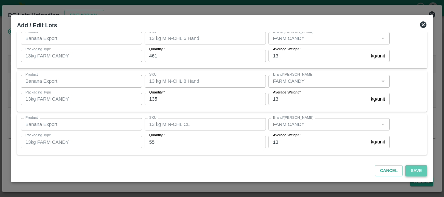
click at [409, 168] on button "Save" at bounding box center [415, 170] width 21 height 11
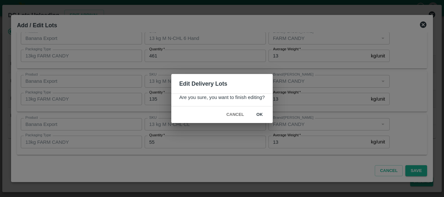
click at [262, 117] on button "ok" at bounding box center [259, 114] width 21 height 11
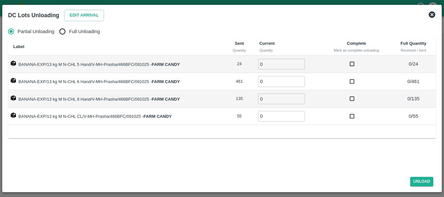
click at [60, 24] on div "Partial Unloading Full Unloading Label Sent Quantity Current Quantity Complete …" at bounding box center [222, 96] width 433 height 149
click at [63, 27] on input "Full Unloading" at bounding box center [62, 31] width 13 height 13
radio input "true"
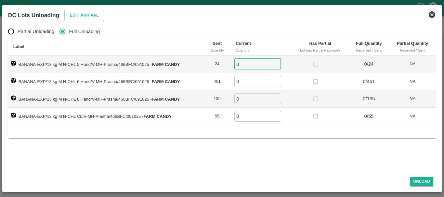
click at [253, 64] on input "0" at bounding box center [257, 64] width 47 height 11
type input "024"
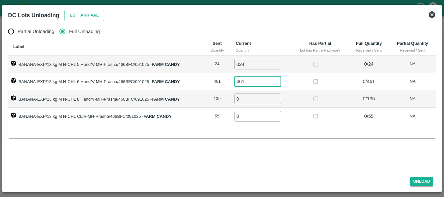
type input "461"
type input "135"
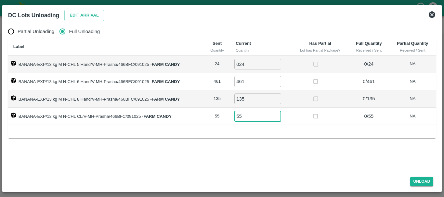
type input "55"
click at [305, 120] on td at bounding box center [320, 117] width 57 height 18
click at [421, 183] on button "Unload" at bounding box center [421, 181] width 23 height 9
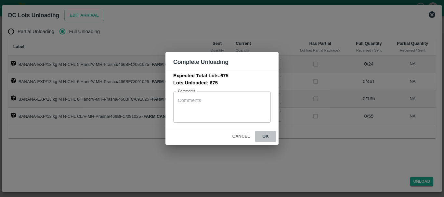
click at [262, 134] on button "ok" at bounding box center [265, 136] width 21 height 11
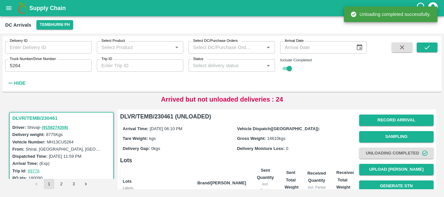
click at [262, 134] on div "Arrival Time: 09 Oct 2025, 06:10 PM Vehicle Dispatch(DC): Tare Weight: kgs Gros…" at bounding box center [237, 138] width 234 height 35
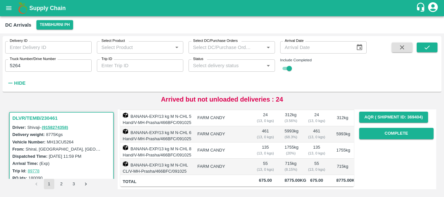
scroll to position [0, 0]
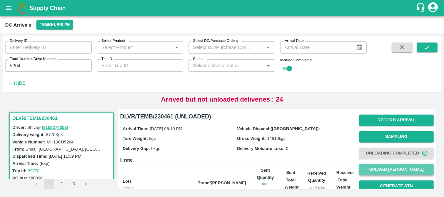
click at [379, 172] on button "Upload [PERSON_NAME]" at bounding box center [396, 169] width 74 height 11
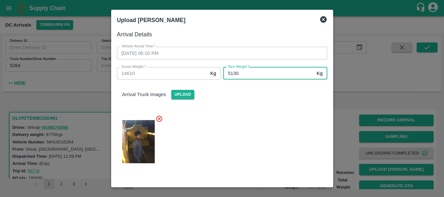
type input "5130"
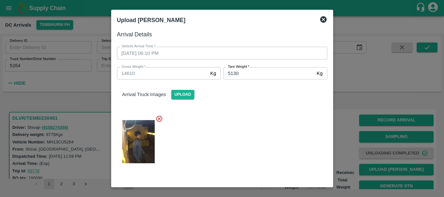
click at [259, 126] on div at bounding box center [219, 140] width 215 height 60
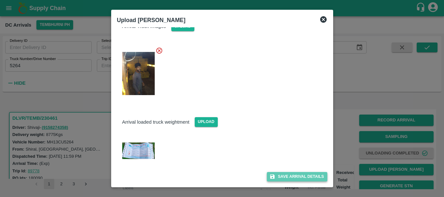
click at [283, 180] on button "Save Arrival Details" at bounding box center [297, 176] width 60 height 9
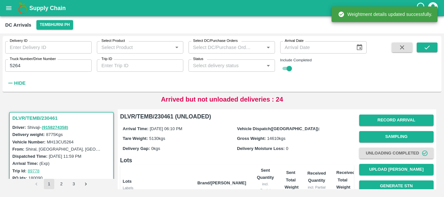
scroll to position [131, 0]
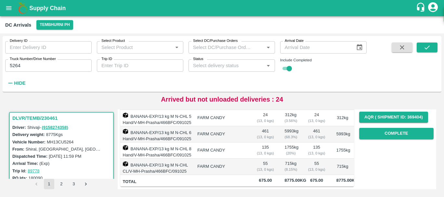
click at [300, 162] on td "715 kg ( 8.15 %)" at bounding box center [290, 167] width 23 height 16
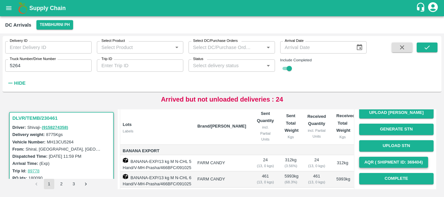
scroll to position [61, 0]
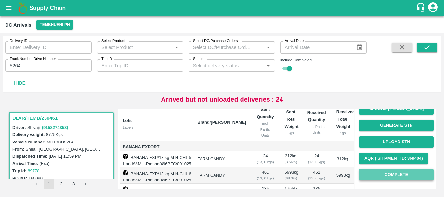
click at [377, 176] on button "Complete" at bounding box center [396, 174] width 74 height 11
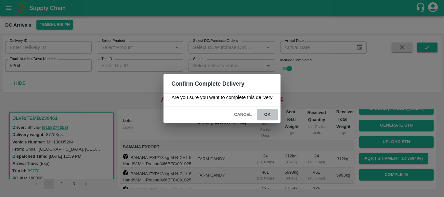
click at [270, 118] on button "ok" at bounding box center [267, 114] width 21 height 11
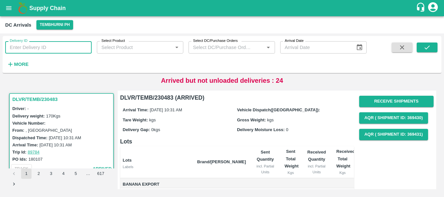
click at [53, 47] on input "Delivery ID" at bounding box center [48, 47] width 86 height 12
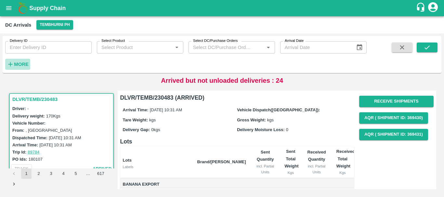
click at [25, 66] on strong "More" at bounding box center [21, 64] width 15 height 5
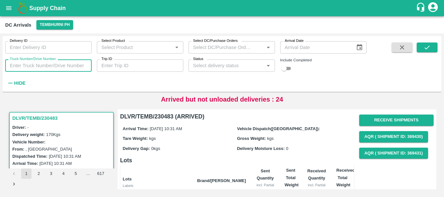
click at [62, 65] on input "Truck Number/Drive Number" at bounding box center [48, 65] width 86 height 12
type input "0096"
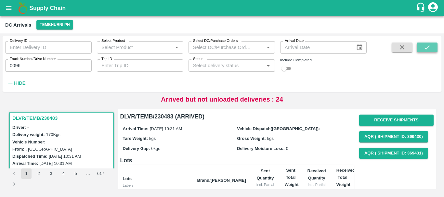
click at [428, 46] on icon "submit" at bounding box center [426, 47] width 7 height 7
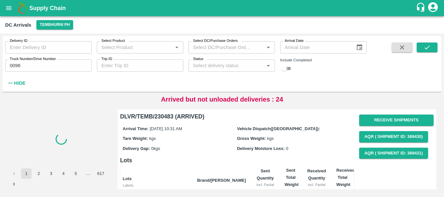
click at [288, 68] on input "checkbox" at bounding box center [283, 69] width 23 height 8
checkbox input "true"
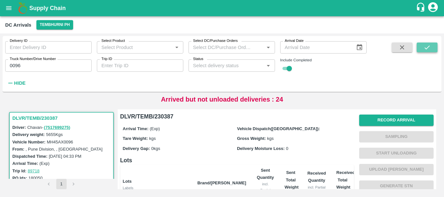
click at [433, 44] on button "submit" at bounding box center [427, 48] width 21 height 10
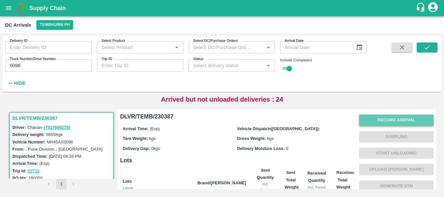
click at [370, 117] on button "Record Arrival" at bounding box center [396, 120] width 74 height 11
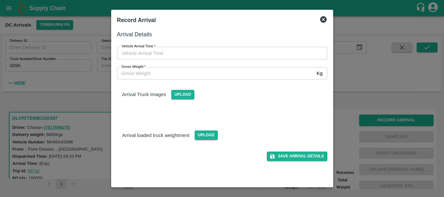
click at [203, 46] on div "Vehicle Arrival Time   * Vehicle Arrival Time" at bounding box center [218, 49] width 218 height 20
type input "DD/MM/YYYY hh:mm aa"
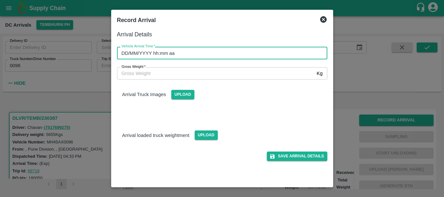
click at [220, 54] on input "DD/MM/YYYY hh:mm aa" at bounding box center [220, 53] width 206 height 12
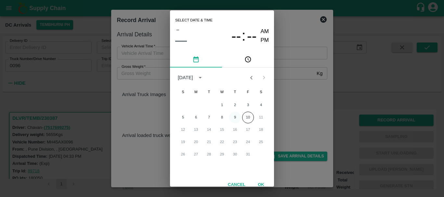
click at [236, 117] on button "9" at bounding box center [235, 118] width 12 height 12
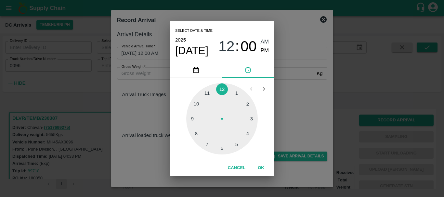
click at [208, 139] on div at bounding box center [221, 118] width 71 height 71
click at [199, 118] on div at bounding box center [221, 118] width 71 height 71
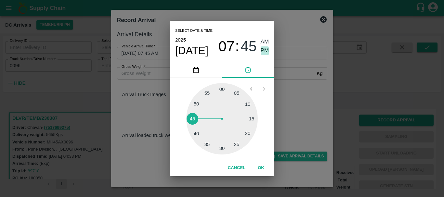
click at [266, 51] on span "PM" at bounding box center [265, 50] width 8 height 9
type input "[DATE] 07:45 PM"
click at [311, 117] on div "Select date & time [DATE] 07 : 45 AM PM 05 10 15 20 25 30 35 40 45 50 55 00 Can…" at bounding box center [222, 98] width 444 height 197
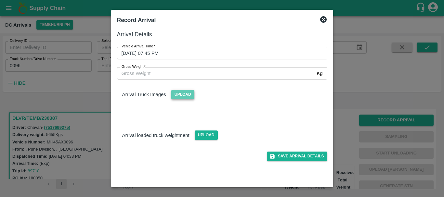
click at [181, 95] on span "Upload" at bounding box center [182, 94] width 23 height 9
click at [0, 0] on input "Upload" at bounding box center [0, 0] width 0 height 0
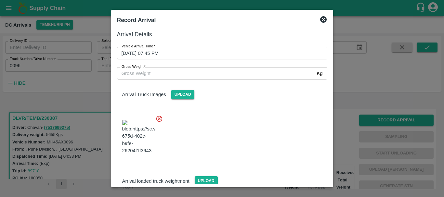
scroll to position [16, 0]
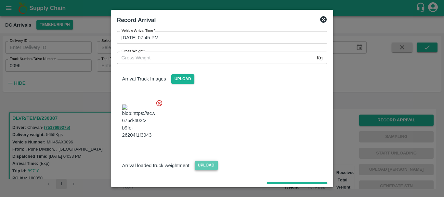
click at [202, 161] on span "Upload" at bounding box center [206, 165] width 23 height 9
click at [0, 0] on input "Upload" at bounding box center [0, 0] width 0 height 0
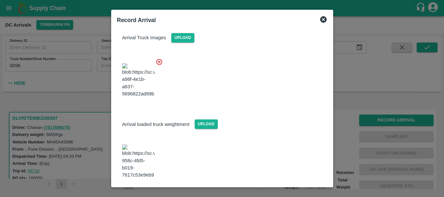
click at [134, 147] on img at bounding box center [138, 162] width 32 height 34
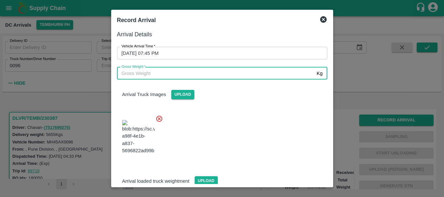
click at [142, 75] on input "Gross Weight   *" at bounding box center [215, 73] width 197 height 12
type input "12030"
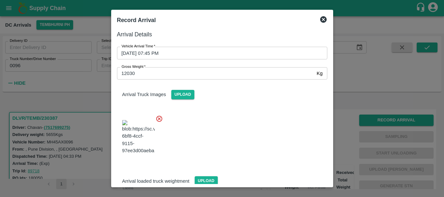
click at [242, 115] on div at bounding box center [219, 135] width 215 height 51
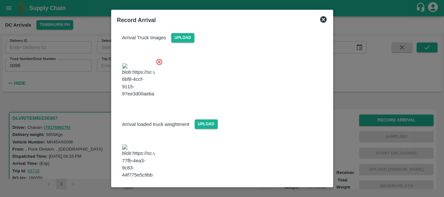
click at [290, 192] on button "Save Arrival Details" at bounding box center [297, 196] width 60 height 9
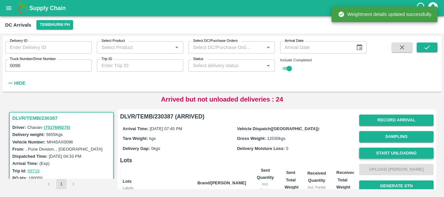
scroll to position [0, 0]
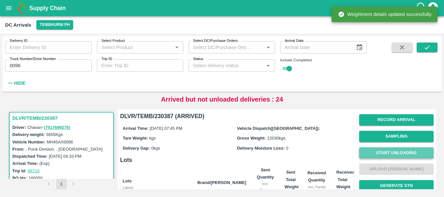
click at [382, 154] on button "Start Unloading" at bounding box center [396, 153] width 74 height 11
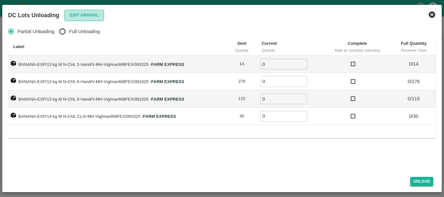
click at [84, 14] on button "Edit Arrival" at bounding box center [84, 15] width 40 height 11
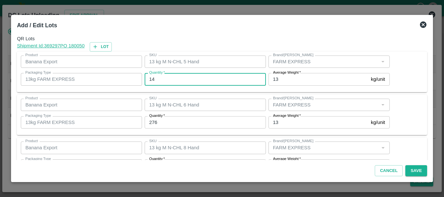
click at [192, 77] on input "14" at bounding box center [205, 79] width 121 height 12
type input "1"
type input "9"
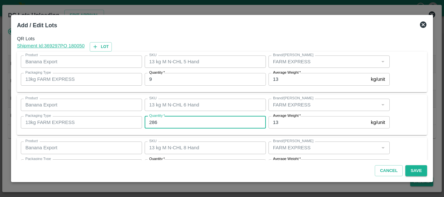
type input "286"
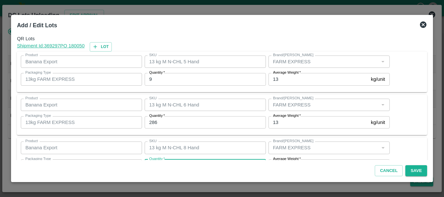
scroll to position [12, 0]
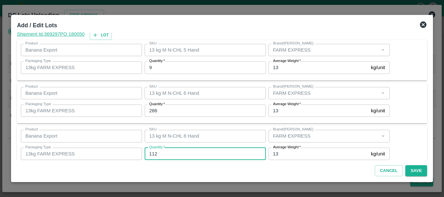
type input "112"
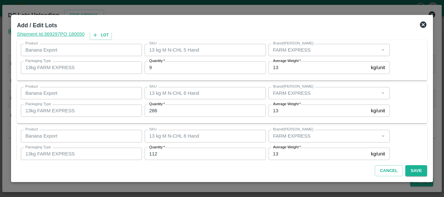
scroll to position [67, 0]
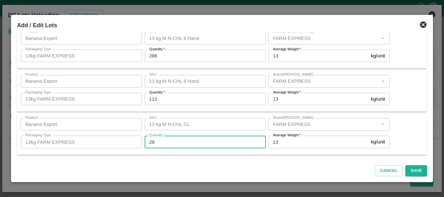
type input "28"
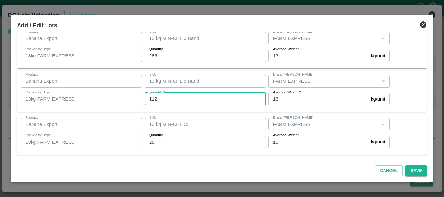
click at [212, 102] on input "112" at bounding box center [205, 99] width 121 height 12
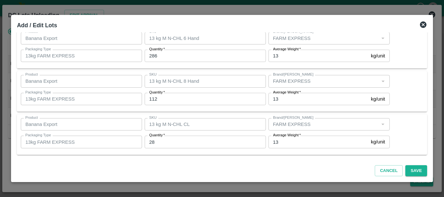
click at [219, 112] on div "QR Lots Shipment Id: 369297 PO 180050 Lot Product Banana Export Product SKU 13 …" at bounding box center [221, 96] width 415 height 128
click at [408, 170] on button "Save" at bounding box center [415, 170] width 21 height 11
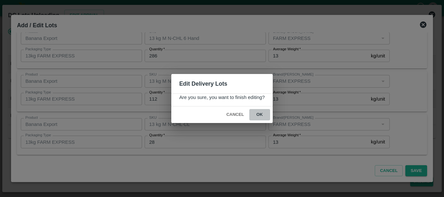
click at [264, 118] on button "ok" at bounding box center [259, 114] width 21 height 11
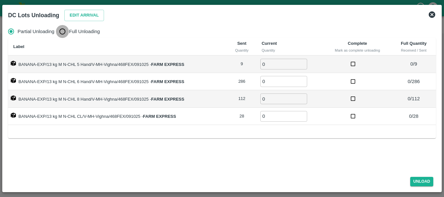
click at [68, 33] on input "Full Unloading" at bounding box center [62, 31] width 13 height 13
radio input "true"
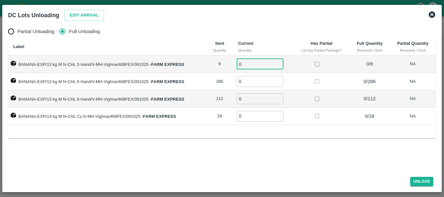
click at [251, 62] on input "0" at bounding box center [260, 64] width 47 height 11
type input "09"
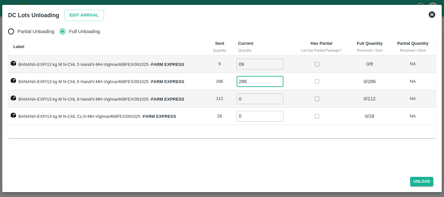
type input "286"
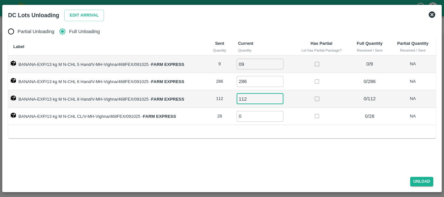
type input "112"
type input "28"
click at [311, 146] on div "Partial Unloading Full Unloading Label Sent Quantity Current Quantity Has Parti…" at bounding box center [222, 96] width 433 height 149
click at [418, 179] on button "Unload" at bounding box center [421, 181] width 23 height 9
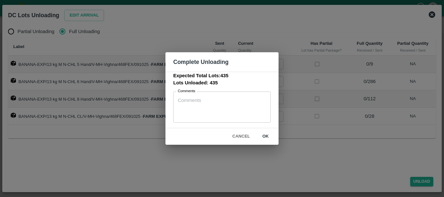
click at [270, 136] on button "ok" at bounding box center [265, 136] width 21 height 11
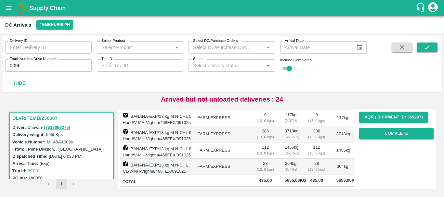
scroll to position [0, 0]
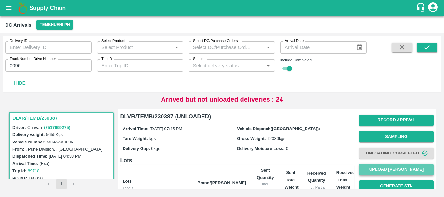
click at [379, 169] on button "Upload [PERSON_NAME]" at bounding box center [396, 169] width 74 height 11
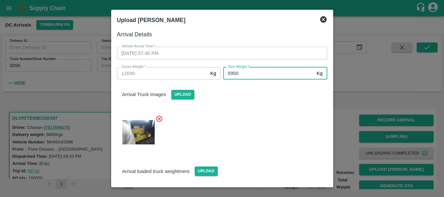
type input "5950"
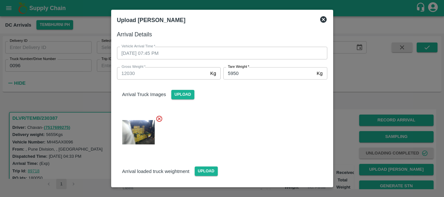
click at [242, 120] on div at bounding box center [219, 130] width 215 height 41
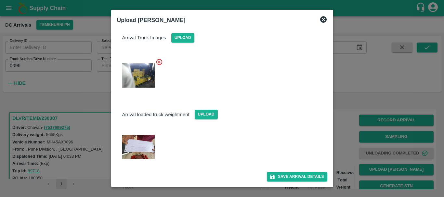
click at [274, 172] on div "Save Arrival Details" at bounding box center [219, 174] width 215 height 15
click at [277, 175] on button "Save Arrival Details" at bounding box center [297, 176] width 60 height 9
click at [255, 113] on div "Arrival loaded truck weightment Upload" at bounding box center [222, 109] width 221 height 20
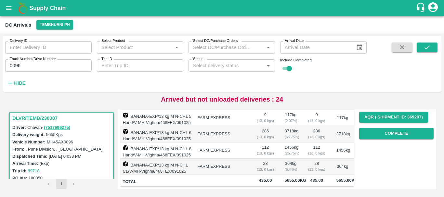
scroll to position [117, 0]
click at [373, 128] on button "Complete" at bounding box center [396, 133] width 74 height 11
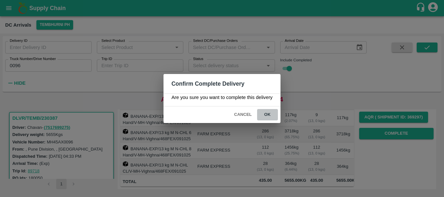
click at [267, 114] on button "ok" at bounding box center [267, 114] width 21 height 11
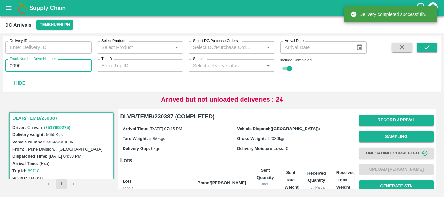
click at [40, 64] on input "0096" at bounding box center [48, 65] width 86 height 12
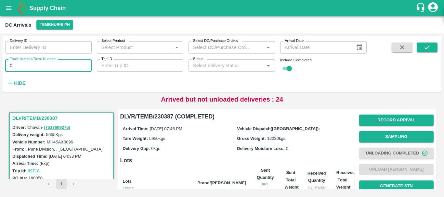
type input "0"
type input "4999"
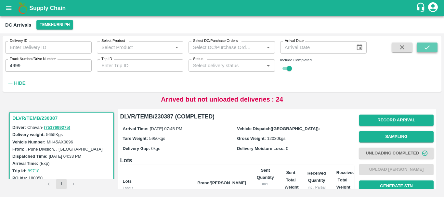
click at [424, 46] on icon "submit" at bounding box center [426, 47] width 7 height 7
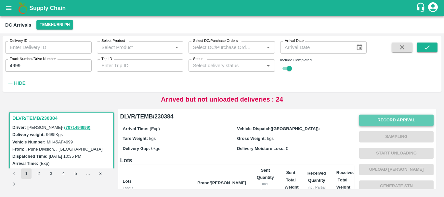
click at [380, 121] on button "Record Arrival" at bounding box center [396, 120] width 74 height 11
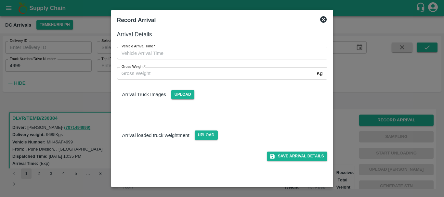
type input "DD/MM/YYYY hh:mm aa"
click at [212, 56] on input "DD/MM/YYYY hh:mm aa" at bounding box center [220, 53] width 206 height 12
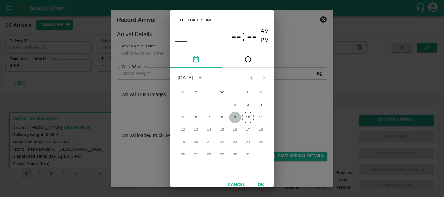
click at [232, 118] on button "9" at bounding box center [235, 118] width 12 height 12
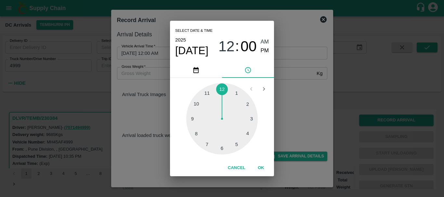
click at [207, 95] on div at bounding box center [221, 118] width 71 height 71
click at [223, 147] on div at bounding box center [221, 118] width 71 height 71
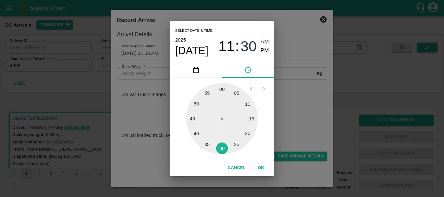
click at [263, 50] on span "PM" at bounding box center [265, 50] width 8 height 9
type input "[DATE] 11:30 PM"
click at [285, 70] on div "Select date & time [DATE] 11 : 30 AM PM 05 10 15 20 25 30 35 40 45 50 55 00 Can…" at bounding box center [222, 98] width 444 height 197
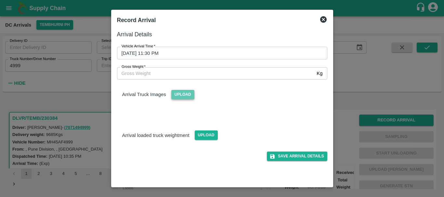
click at [186, 93] on span "Upload" at bounding box center [182, 94] width 23 height 9
click at [0, 0] on input "Upload" at bounding box center [0, 0] width 0 height 0
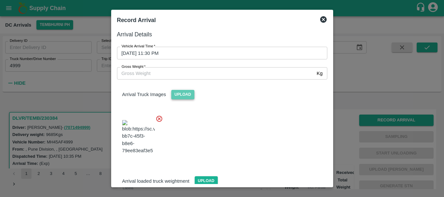
click at [181, 97] on span "Upload" at bounding box center [182, 94] width 23 height 9
click at [0, 0] on input "Upload" at bounding box center [0, 0] width 0 height 0
click at [198, 186] on div "Save Arrival Details" at bounding box center [219, 196] width 215 height 21
click at [200, 176] on span "Upload" at bounding box center [206, 180] width 23 height 9
click at [0, 0] on input "Upload" at bounding box center [0, 0] width 0 height 0
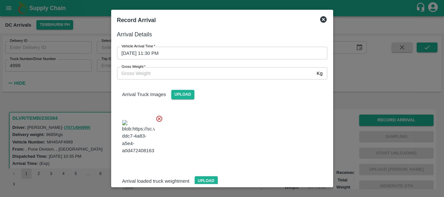
scroll to position [45, 0]
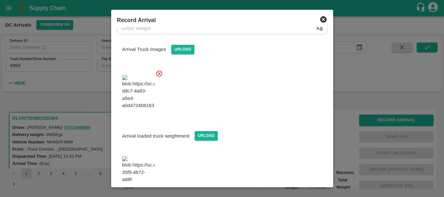
click at [143, 156] on img at bounding box center [138, 173] width 32 height 34
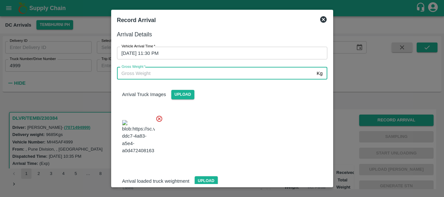
click at [157, 78] on input "Gross Weight   *" at bounding box center [215, 73] width 197 height 12
type input "16300"
click at [234, 127] on div at bounding box center [219, 135] width 215 height 51
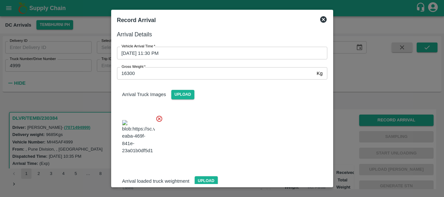
scroll to position [45, 0]
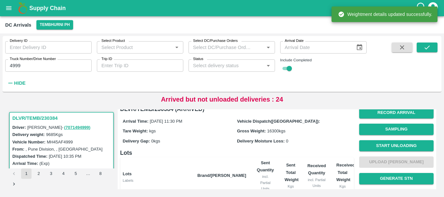
scroll to position [0, 0]
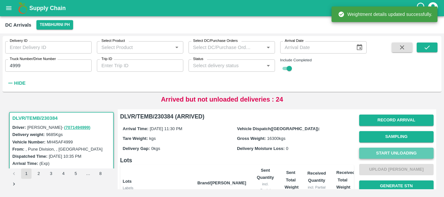
click at [384, 148] on button "Start Unloading" at bounding box center [396, 153] width 74 height 11
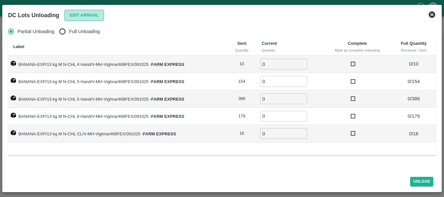
click at [73, 15] on button "Edit Arrival" at bounding box center [84, 15] width 40 height 11
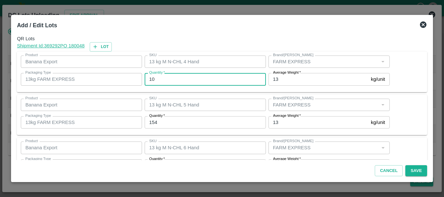
click at [170, 73] on input "10" at bounding box center [205, 79] width 121 height 12
type input "1"
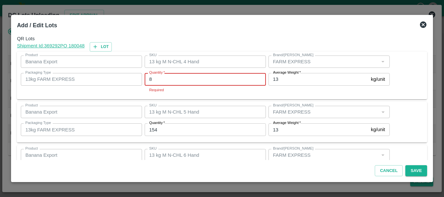
type input "8"
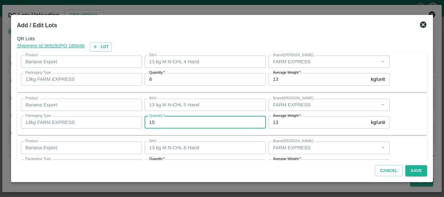
type input "154"
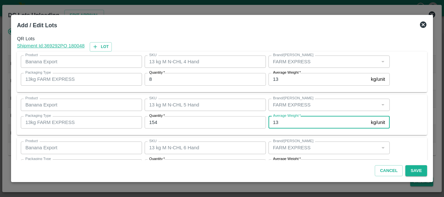
scroll to position [12, 0]
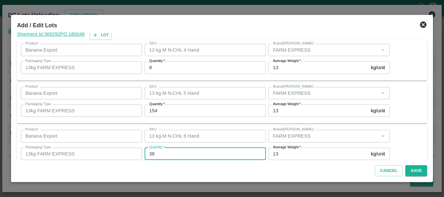
type input "386"
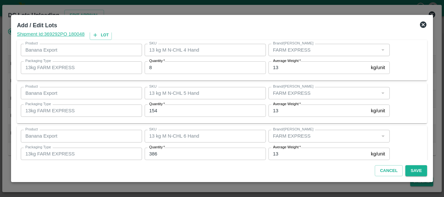
scroll to position [110, 0]
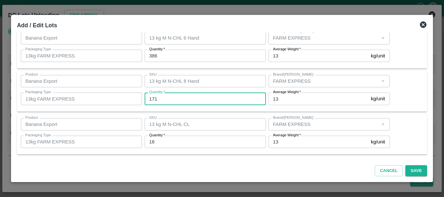
type input "171"
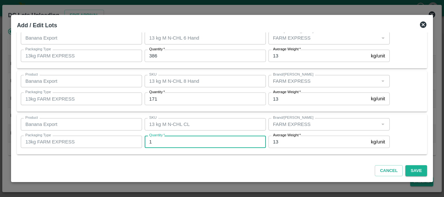
type input "16"
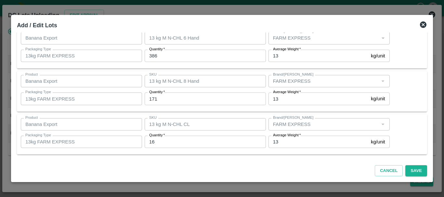
click at [211, 116] on div "SKU 13 kg M N-CHL CL SKU" at bounding box center [204, 125] width 124 height 18
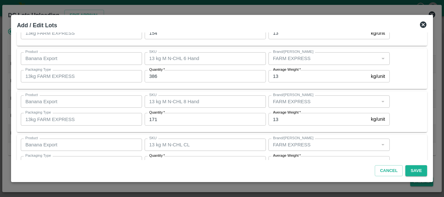
scroll to position [110, 0]
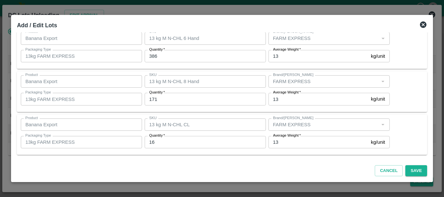
click at [232, 111] on div "Product Banana Export Product SKU 13 kg M N-CHL 8 Hand SKU Brand/Marka Brand/Ma…" at bounding box center [222, 91] width 410 height 41
click at [415, 170] on button "Save" at bounding box center [415, 170] width 21 height 11
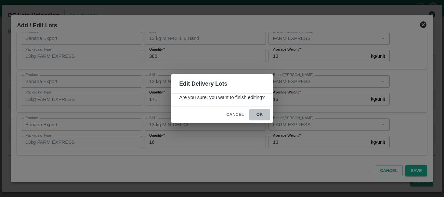
click at [262, 112] on button "ok" at bounding box center [259, 114] width 21 height 11
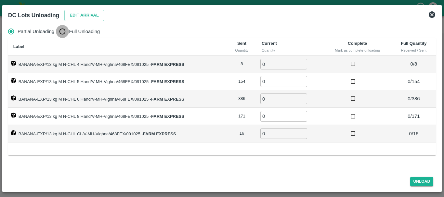
click at [63, 30] on input "Full Unloading" at bounding box center [62, 31] width 13 height 13
radio input "true"
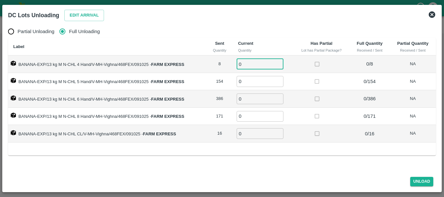
click at [252, 64] on input "0" at bounding box center [260, 64] width 47 height 11
type input "08"
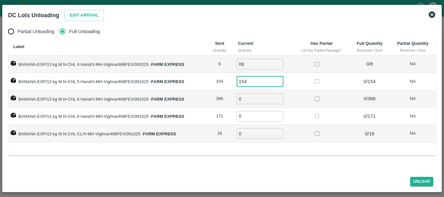
type input "154"
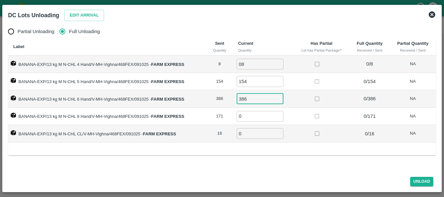
type input "386"
type input "171"
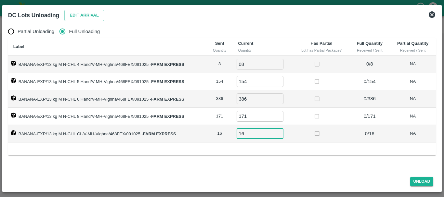
type input "16"
click at [325, 120] on div at bounding box center [321, 116] width 19 height 12
click at [426, 183] on button "Unload" at bounding box center [421, 181] width 23 height 9
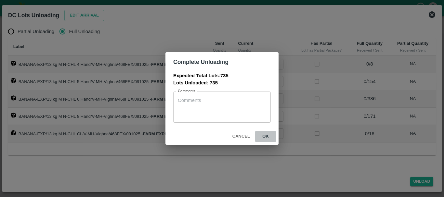
click at [267, 133] on button "ok" at bounding box center [265, 136] width 21 height 11
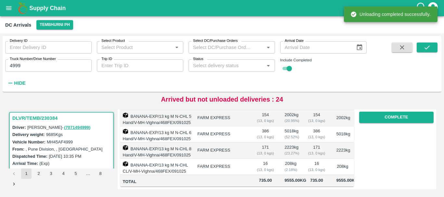
scroll to position [0, 0]
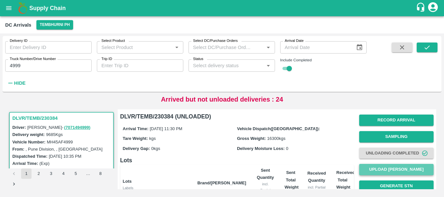
click at [382, 167] on button "Upload [PERSON_NAME]" at bounding box center [396, 169] width 74 height 11
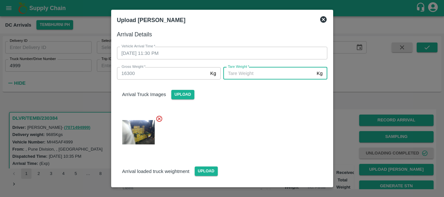
click at [271, 78] on input "[PERSON_NAME]   *" at bounding box center [268, 73] width 91 height 12
type input "5920"
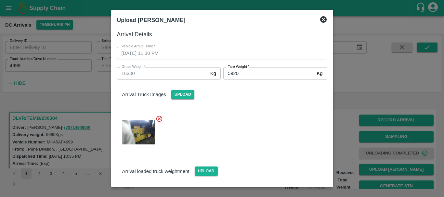
click at [271, 122] on div at bounding box center [219, 130] width 215 height 41
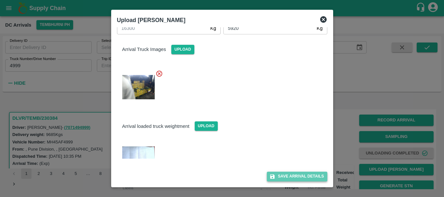
click at [294, 175] on button "Save Arrival Details" at bounding box center [297, 176] width 60 height 9
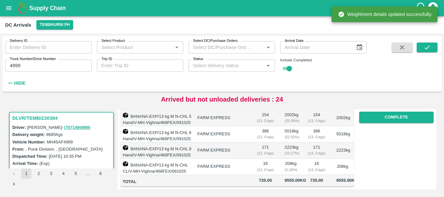
scroll to position [0, 0]
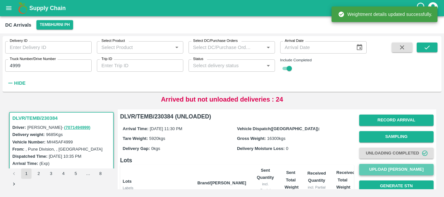
click at [374, 168] on button "Upload [PERSON_NAME]" at bounding box center [396, 169] width 74 height 11
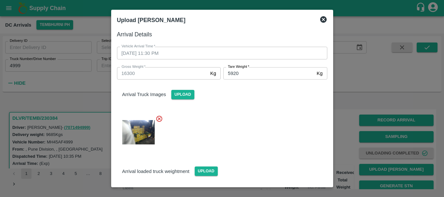
click at [352, 134] on div at bounding box center [222, 98] width 444 height 197
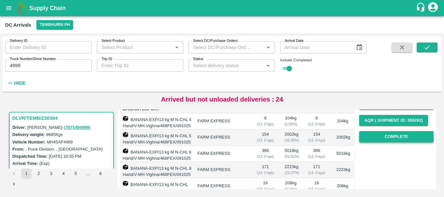
scroll to position [99, 0]
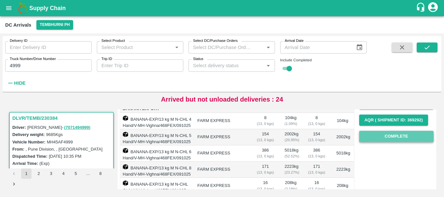
click at [378, 132] on button "Complete" at bounding box center [396, 136] width 74 height 11
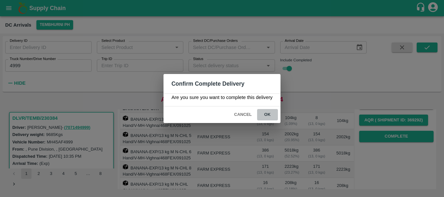
click at [268, 118] on button "ok" at bounding box center [267, 114] width 21 height 11
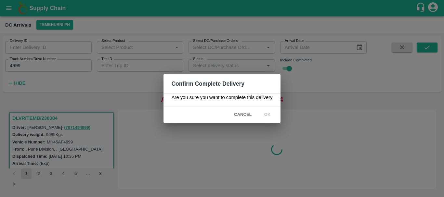
scroll to position [0, 0]
click at [219, 158] on div "Confirm Complete Delivery Are you sure you want to complete this delivery Cance…" at bounding box center [222, 98] width 444 height 197
click at [268, 114] on icon at bounding box center [267, 115] width 10 height 10
click at [268, 114] on icon at bounding box center [268, 115] width 8 height 8
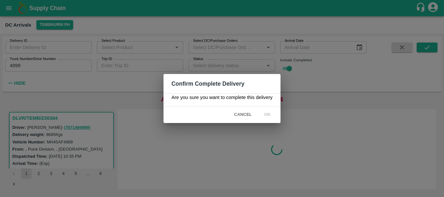
click at [239, 114] on span "Cancel" at bounding box center [242, 114] width 23 height 11
drag, startPoint x: 274, startPoint y: 106, endPoint x: 272, endPoint y: 112, distance: 6.2
click at [272, 112] on div "Confirm Complete Delivery Are you sure you want to complete this delivery Cance…" at bounding box center [221, 98] width 117 height 49
click at [272, 112] on span "ok" at bounding box center [267, 114] width 21 height 11
click at [269, 116] on icon at bounding box center [267, 115] width 8 height 8
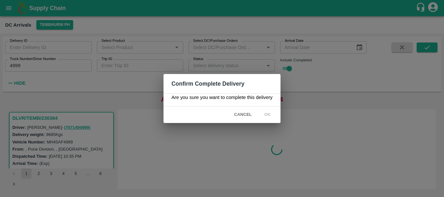
click at [269, 116] on icon at bounding box center [268, 115] width 8 height 8
click at [268, 131] on div "Confirm Complete Delivery Are you sure you want to complete this delivery Cance…" at bounding box center [222, 98] width 444 height 197
click at [189, 161] on div "Confirm Complete Delivery Are you sure you want to complete this delivery Cance…" at bounding box center [222, 98] width 444 height 197
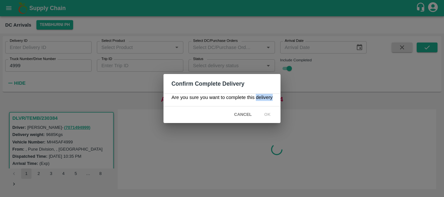
click at [189, 161] on div "Confirm Complete Delivery Are you sure you want to complete this delivery Cance…" at bounding box center [222, 98] width 444 height 197
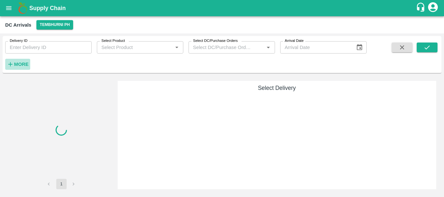
click at [27, 64] on strong "More" at bounding box center [21, 64] width 15 height 5
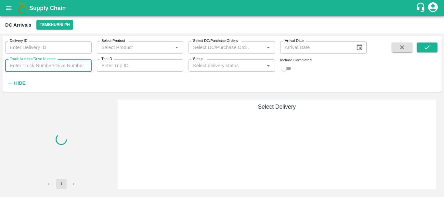
click at [57, 67] on input "Truck Number/Drive Number" at bounding box center [48, 65] width 86 height 12
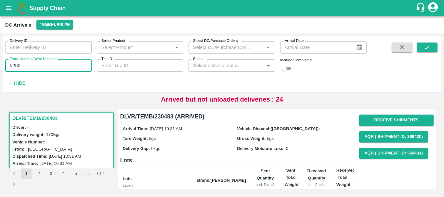
type input "5250"
click at [425, 42] on div "Delivery ID Delivery ID Select Product Select Product   * Select DC/Purchase Or…" at bounding box center [222, 64] width 439 height 51
click at [424, 46] on icon "submit" at bounding box center [426, 47] width 7 height 7
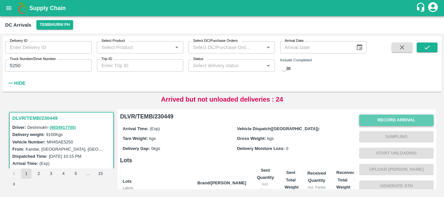
click at [375, 119] on button "Record Arrival" at bounding box center [396, 120] width 74 height 11
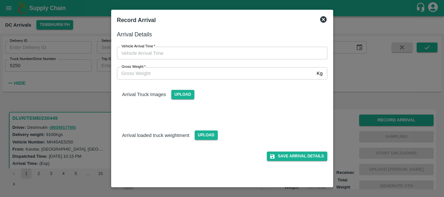
type input "DD/MM/YYYY hh:mm aa"
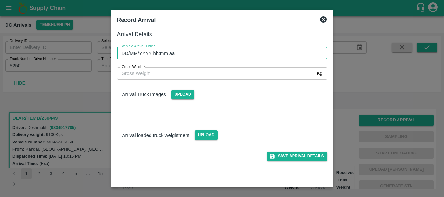
click at [260, 50] on input "DD/MM/YYYY hh:mm aa" at bounding box center [220, 53] width 206 height 12
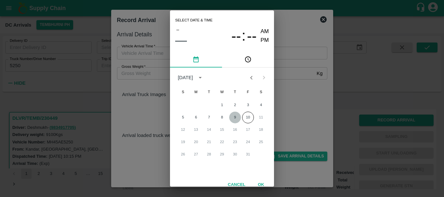
click at [234, 116] on button "9" at bounding box center [235, 118] width 12 height 12
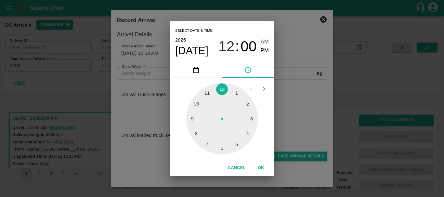
click at [196, 136] on div at bounding box center [221, 118] width 71 height 71
click at [222, 147] on div at bounding box center [221, 118] width 71 height 71
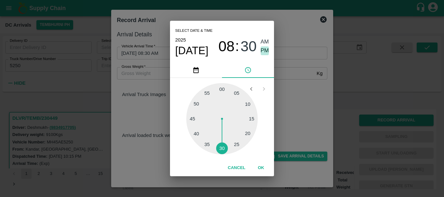
click at [265, 49] on span "PM" at bounding box center [265, 50] width 8 height 9
type input "[DATE] 08:30 PM"
click at [293, 74] on div "Select date & time [DATE] 08 : 30 AM PM 05 10 15 20 25 30 35 40 45 50 55 00 Can…" at bounding box center [222, 98] width 444 height 197
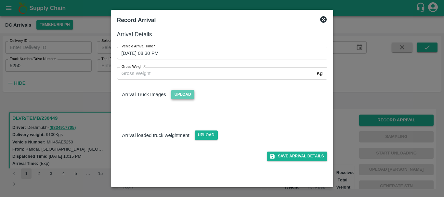
click at [188, 94] on span "Upload" at bounding box center [182, 94] width 23 height 9
click at [0, 0] on input "Upload" at bounding box center [0, 0] width 0 height 0
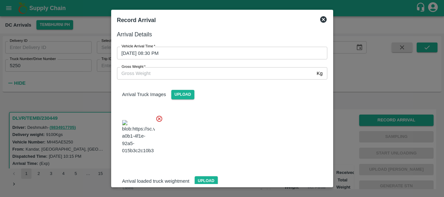
scroll to position [35, 0]
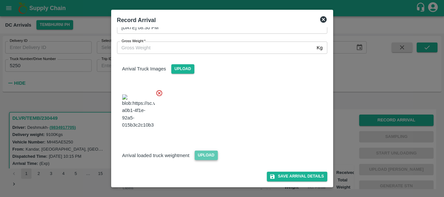
click at [207, 158] on span "Upload" at bounding box center [206, 155] width 23 height 9
click at [0, 0] on input "Upload" at bounding box center [0, 0] width 0 height 0
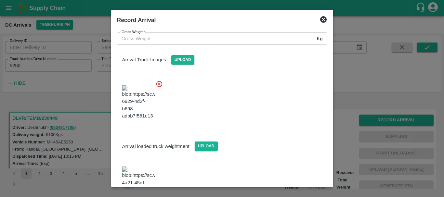
scroll to position [66, 0]
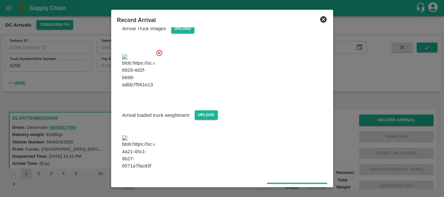
click at [140, 160] on span at bounding box center [139, 152] width 38 height 39
click at [134, 150] on img at bounding box center [138, 153] width 32 height 34
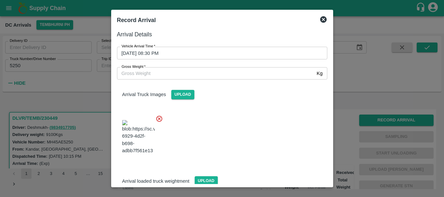
click at [176, 74] on input "Gross Weight   *" at bounding box center [215, 73] width 197 height 12
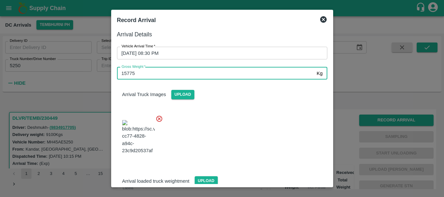
type input "15775"
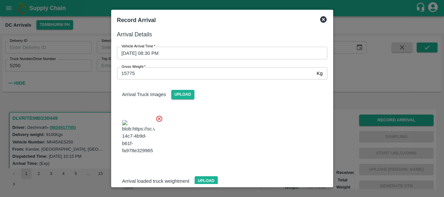
click at [232, 130] on div at bounding box center [219, 135] width 215 height 51
click at [257, 125] on div at bounding box center [219, 135] width 215 height 51
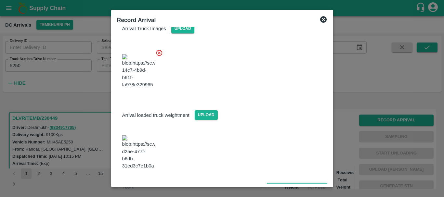
click at [284, 183] on button "Save Arrival Details" at bounding box center [297, 187] width 60 height 9
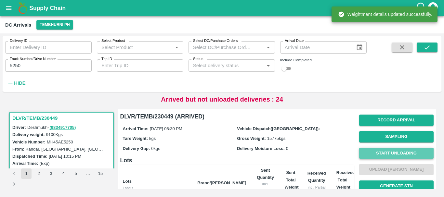
click at [378, 151] on button "Start Unloading" at bounding box center [396, 153] width 74 height 11
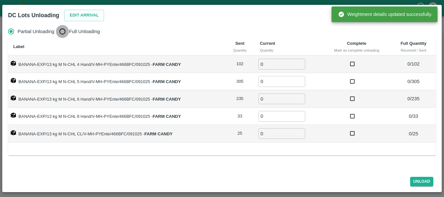
click at [66, 29] on input "Full Unloading" at bounding box center [62, 31] width 13 height 13
radio input "true"
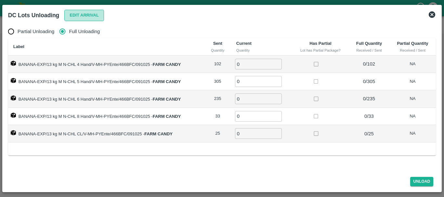
click at [71, 15] on button "Edit Arrival" at bounding box center [84, 15] width 40 height 11
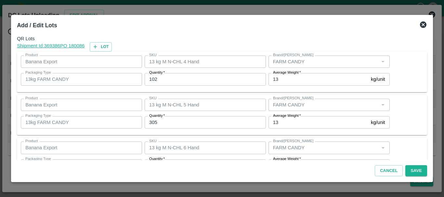
click at [161, 79] on input "102" at bounding box center [205, 79] width 121 height 12
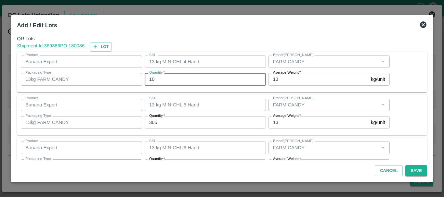
type input "1"
type input "86"
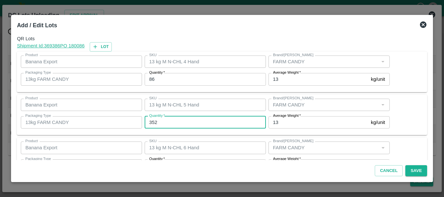
type input "352"
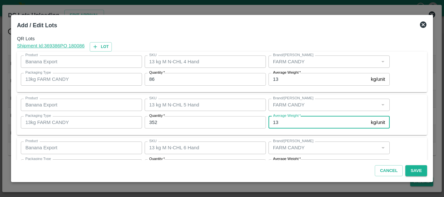
scroll to position [12, 0]
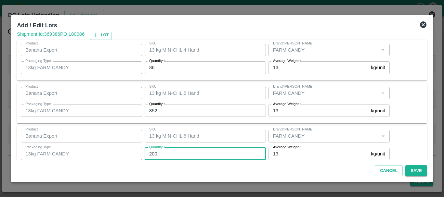
type input "200"
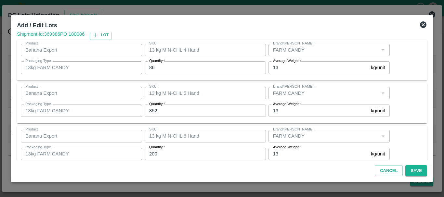
scroll to position [110, 0]
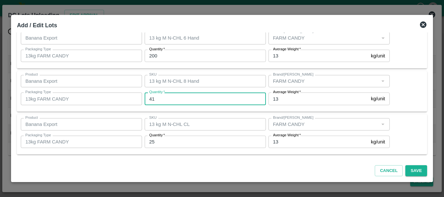
type input "41"
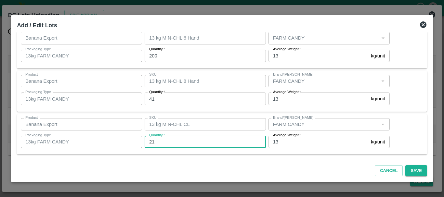
type input "21"
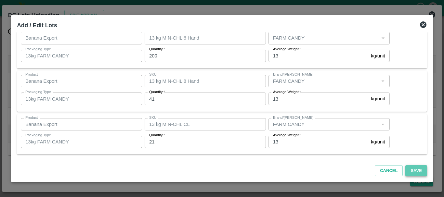
click at [412, 170] on button "Save" at bounding box center [415, 170] width 21 height 11
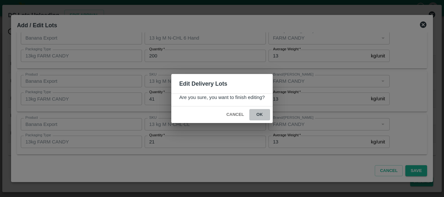
click at [261, 119] on button "ok" at bounding box center [259, 114] width 21 height 11
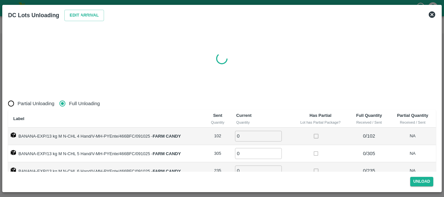
radio input "true"
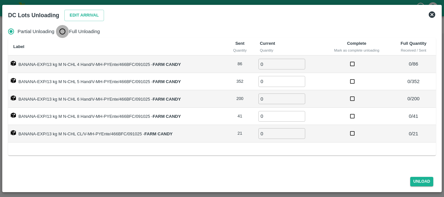
click at [65, 35] on input "Full Unloading" at bounding box center [62, 31] width 13 height 13
radio input "true"
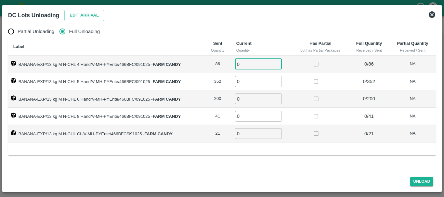
click at [249, 64] on input "0" at bounding box center [258, 64] width 47 height 11
type input "086"
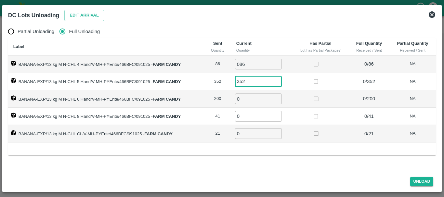
type input "352"
type input "200"
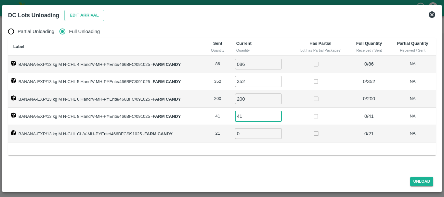
type input "41"
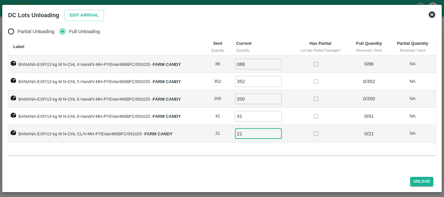
type input "21"
click at [304, 114] on td at bounding box center [320, 117] width 57 height 18
click at [418, 182] on button "Unload" at bounding box center [421, 181] width 23 height 9
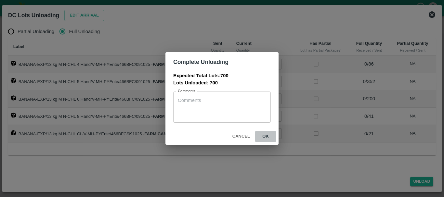
click at [269, 137] on button "ok" at bounding box center [265, 136] width 21 height 11
click at [267, 136] on icon at bounding box center [266, 137] width 8 height 8
click at [267, 136] on icon at bounding box center [265, 137] width 8 height 8
click at [267, 136] on icon at bounding box center [266, 137] width 8 height 8
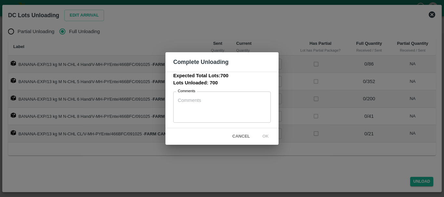
click at [267, 136] on icon at bounding box center [266, 137] width 8 height 8
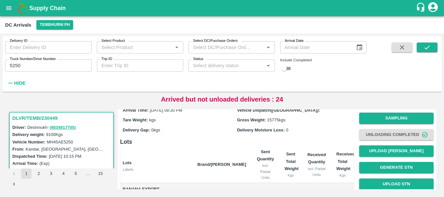
scroll to position [17, 0]
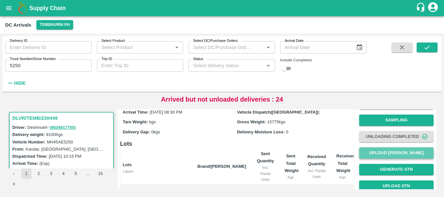
click at [381, 150] on button "Upload [PERSON_NAME]" at bounding box center [396, 153] width 74 height 11
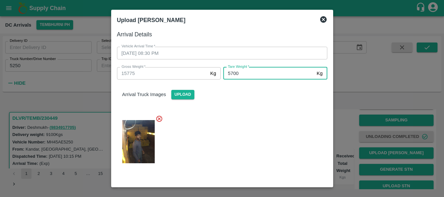
type input "5700"
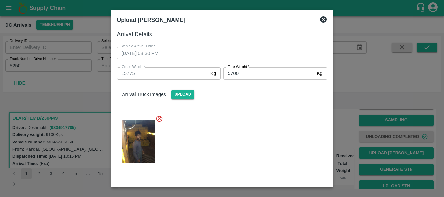
click at [247, 117] on div at bounding box center [219, 140] width 215 height 60
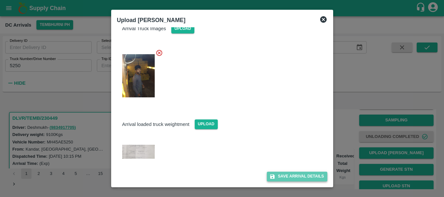
click at [279, 174] on button "Save Arrival Details" at bounding box center [297, 176] width 60 height 9
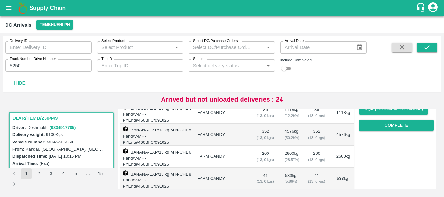
scroll to position [112, 0]
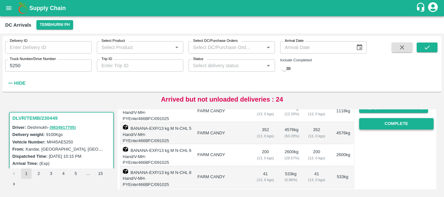
click at [375, 126] on button "Complete" at bounding box center [396, 123] width 74 height 11
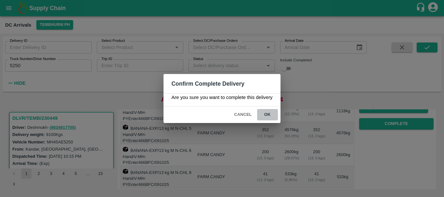
click at [273, 116] on button "ok" at bounding box center [267, 114] width 21 height 11
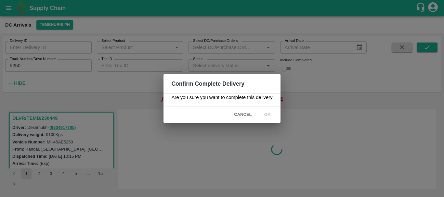
click at [54, 65] on div "Confirm Complete Delivery Are you sure you want to complete this delivery Cance…" at bounding box center [222, 98] width 444 height 197
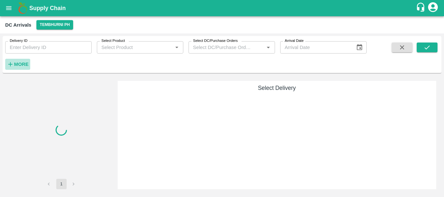
click at [19, 65] on strong "More" at bounding box center [21, 64] width 15 height 5
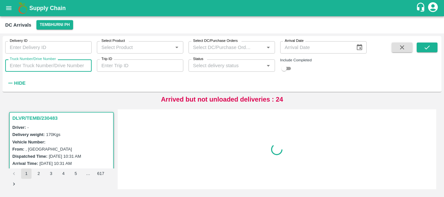
click at [52, 67] on input "Truck Number/Drive Number" at bounding box center [48, 65] width 86 height 12
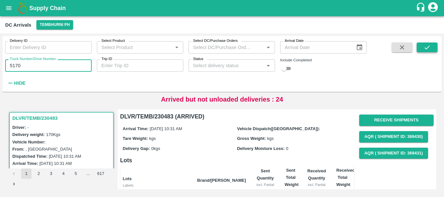
type input "5170"
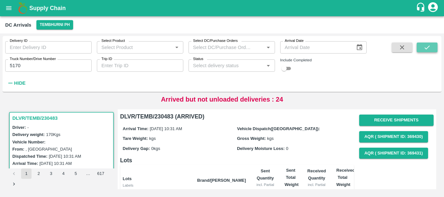
click at [433, 44] on button "submit" at bounding box center [427, 48] width 21 height 10
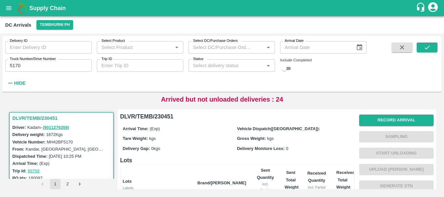
click at [377, 114] on div "Record Arrival Sampling Start Unloading Upload Tare Weight Generate STN Upload …" at bounding box center [396, 178] width 74 height 132
click at [378, 118] on button "Record Arrival" at bounding box center [396, 120] width 74 height 11
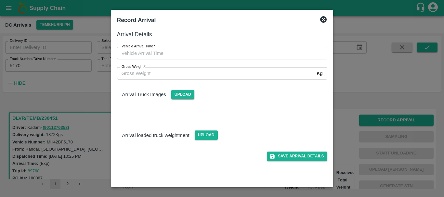
type input "DD/MM/YYYY hh:mm aa"
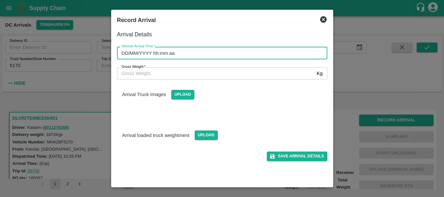
click at [267, 52] on input "DD/MM/YYYY hh:mm aa" at bounding box center [220, 53] width 206 height 12
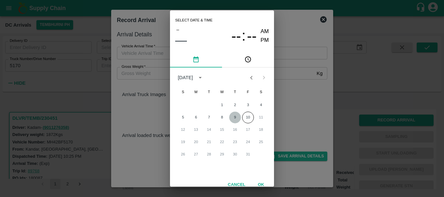
click at [237, 113] on button "9" at bounding box center [235, 118] width 12 height 12
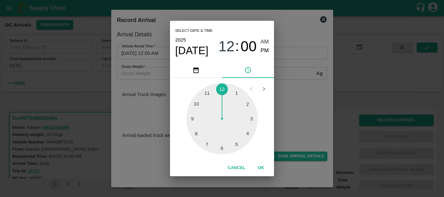
click at [195, 116] on div at bounding box center [221, 118] width 71 height 71
click at [239, 107] on div at bounding box center [221, 118] width 71 height 71
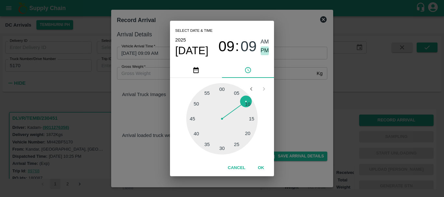
click at [265, 49] on span "PM" at bounding box center [265, 50] width 8 height 9
type input "09/10/2025 09:09 PM"
click at [289, 81] on div "Select date & time 2025 Oct 9 09 : 09 AM PM 05 10 15 20 25 30 35 40 45 50 55 00…" at bounding box center [222, 98] width 444 height 197
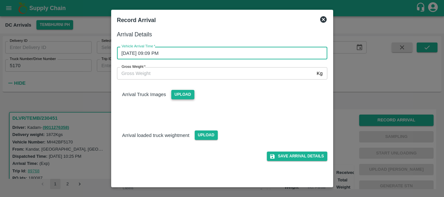
click at [183, 95] on span "Upload" at bounding box center [182, 94] width 23 height 9
click at [0, 0] on input "Upload" at bounding box center [0, 0] width 0 height 0
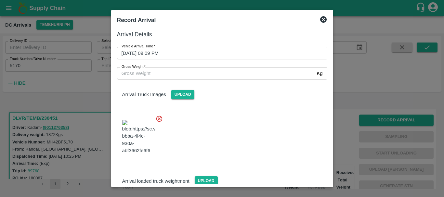
scroll to position [2, 0]
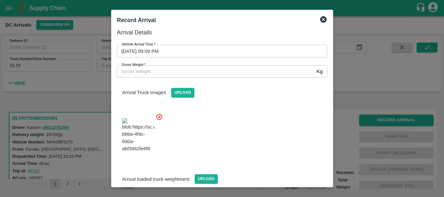
click at [150, 125] on img at bounding box center [138, 135] width 32 height 34
click at [180, 92] on span "Upload" at bounding box center [182, 92] width 23 height 9
click at [0, 0] on input "Upload" at bounding box center [0, 0] width 0 height 0
click at [136, 128] on img at bounding box center [138, 135] width 32 height 34
click at [149, 126] on img at bounding box center [138, 135] width 32 height 34
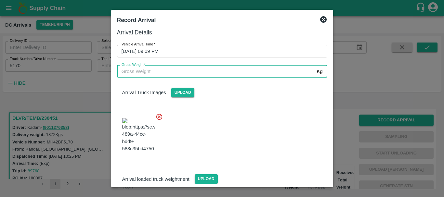
click at [165, 74] on input "Gross Weight   *" at bounding box center [215, 71] width 197 height 12
type input "11000"
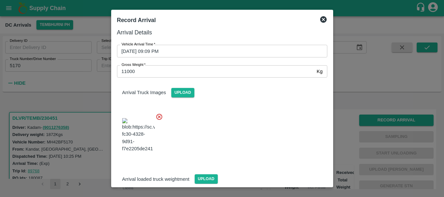
click at [278, 130] on div at bounding box center [219, 133] width 215 height 51
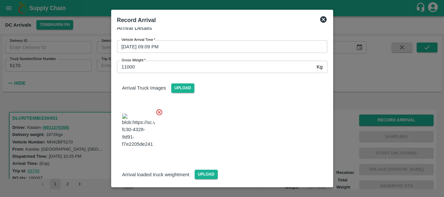
click at [283, 191] on button "Save Arrival Details" at bounding box center [297, 195] width 60 height 9
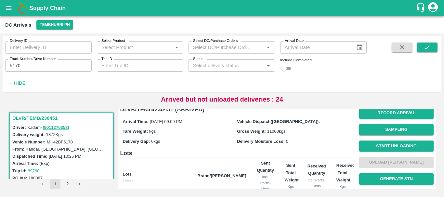
scroll to position [4, 0]
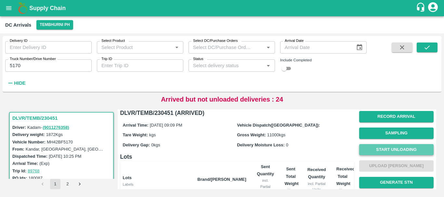
click at [376, 149] on button "Start Unloading" at bounding box center [396, 149] width 74 height 11
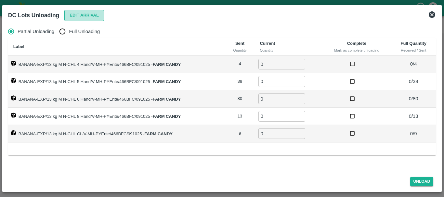
click at [90, 17] on button "Edit Arrival" at bounding box center [84, 15] width 40 height 11
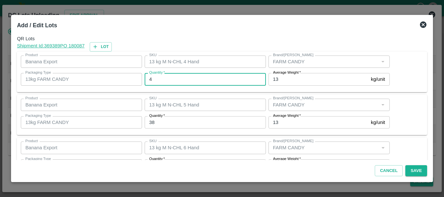
click at [184, 77] on input "4" at bounding box center [205, 79] width 121 height 12
type input "2"
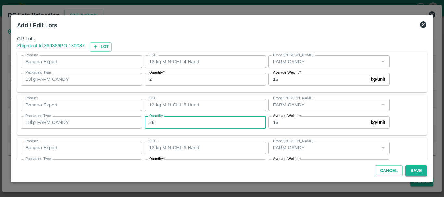
click at [163, 120] on input "38" at bounding box center [205, 122] width 121 height 12
type input "34"
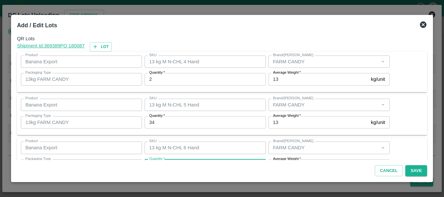
scroll to position [12, 0]
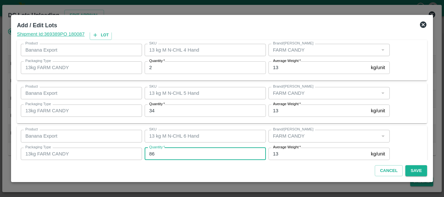
type input "86"
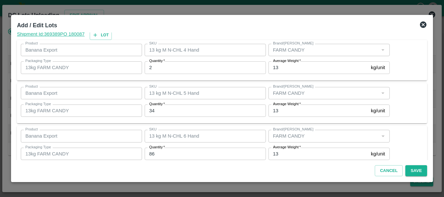
scroll to position [110, 0]
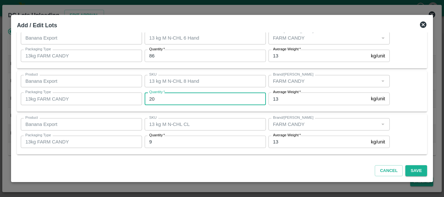
type input "20"
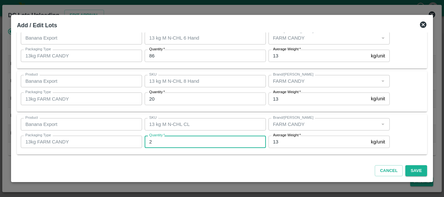
type input "2"
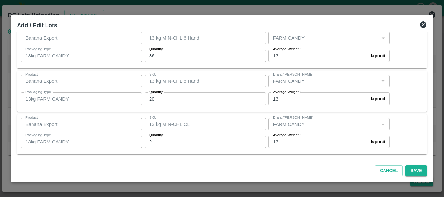
click at [204, 114] on div "Product Banana Export Product SKU 13 kg M N-CHL CL SKU Brand/Marka Brand/Marka …" at bounding box center [222, 134] width 410 height 41
click at [417, 172] on button "Save" at bounding box center [415, 170] width 21 height 11
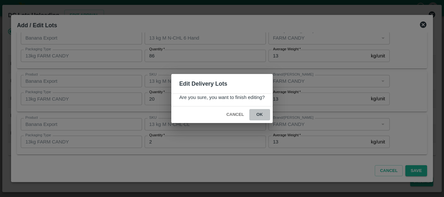
click at [257, 117] on button "ok" at bounding box center [259, 114] width 21 height 11
click at [259, 115] on icon at bounding box center [259, 115] width 8 height 8
click at [314, 74] on div "Edit Delivery Lots Are you sure, you want to finish editing? Cancel ok" at bounding box center [222, 98] width 444 height 197
click at [259, 113] on icon at bounding box center [259, 115] width 11 height 11
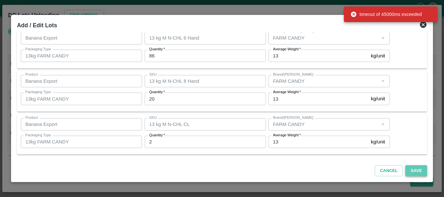
click at [417, 170] on button "Save" at bounding box center [415, 170] width 21 height 11
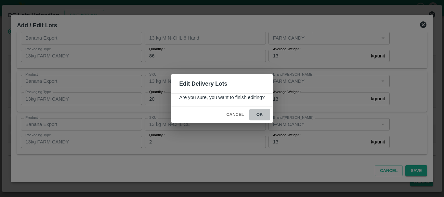
click at [265, 113] on button "ok" at bounding box center [259, 114] width 21 height 11
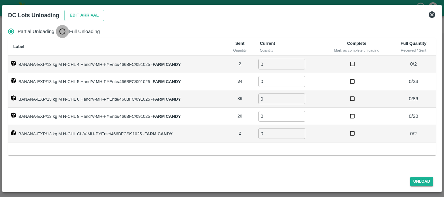
click at [66, 32] on input "Full Unloading" at bounding box center [62, 31] width 13 height 13
radio input "true"
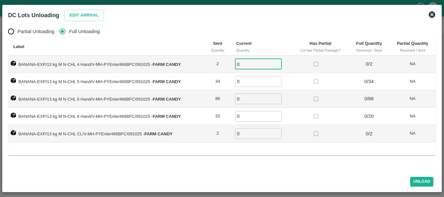
click at [258, 65] on input "0" at bounding box center [258, 64] width 47 height 11
type input "02"
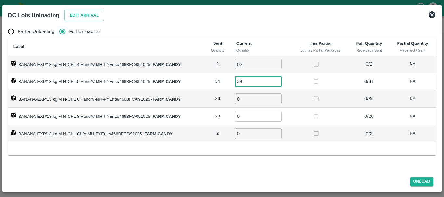
type input "34"
type input "86"
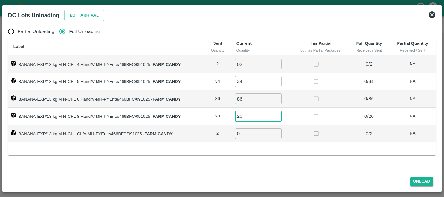
type input "20"
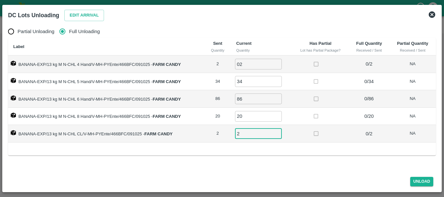
type input "2"
click at [309, 127] on td at bounding box center [320, 134] width 57 height 18
click at [414, 179] on button "Unload" at bounding box center [421, 181] width 23 height 9
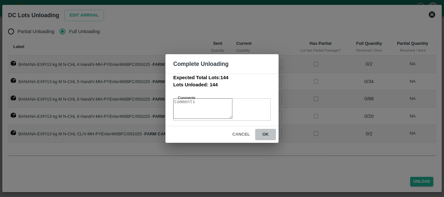
click at [265, 139] on button "ok" at bounding box center [265, 134] width 21 height 11
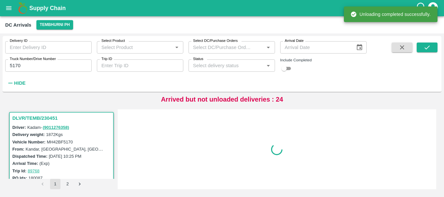
scroll to position [0, 0]
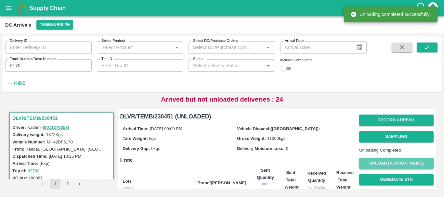
click at [379, 168] on button "Upload [PERSON_NAME]" at bounding box center [396, 163] width 74 height 11
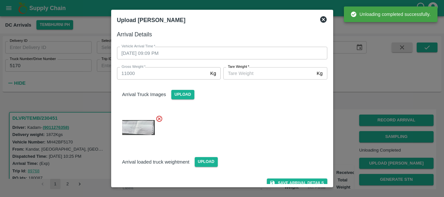
click at [250, 68] on input "Tare Weight   *" at bounding box center [268, 73] width 91 height 12
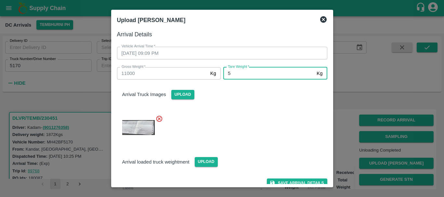
click at [250, 68] on input "5" at bounding box center [268, 73] width 91 height 12
type input "5000"
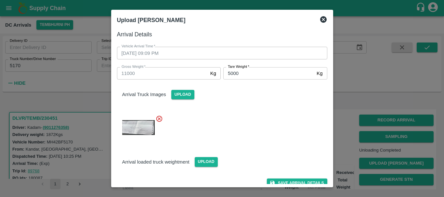
click at [270, 160] on div "Arrival loaded truck weightment Upload" at bounding box center [222, 157] width 221 height 20
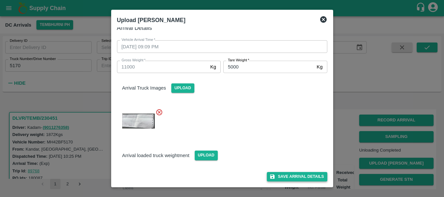
click at [286, 175] on button "Save Arrival Details" at bounding box center [297, 176] width 60 height 9
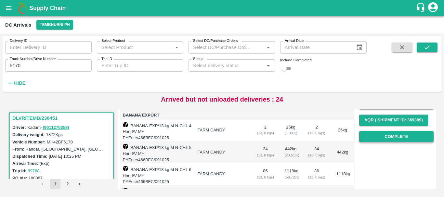
scroll to position [92, 0]
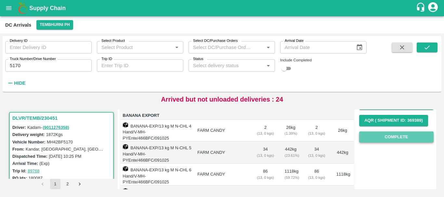
click at [388, 141] on button "Complete" at bounding box center [396, 137] width 74 height 11
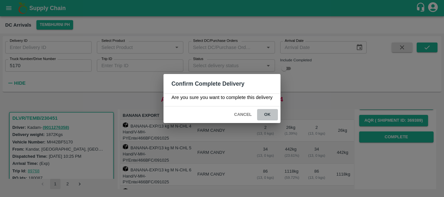
click at [269, 113] on button "ok" at bounding box center [267, 114] width 21 height 11
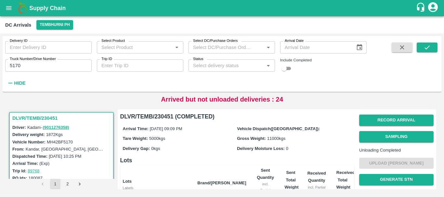
scroll to position [0, 0]
click at [39, 61] on label "Truck Number/Drive Number" at bounding box center [33, 59] width 46 height 5
click at [39, 61] on input "5170" at bounding box center [48, 65] width 86 height 12
type input "5"
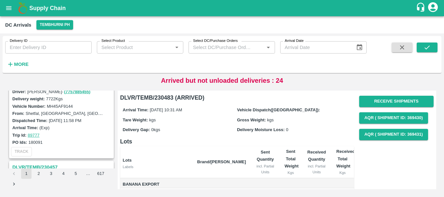
click at [64, 136] on div "Trip Id: 89777" at bounding box center [62, 135] width 100 height 7
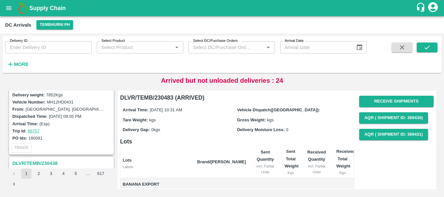
scroll to position [1085, 0]
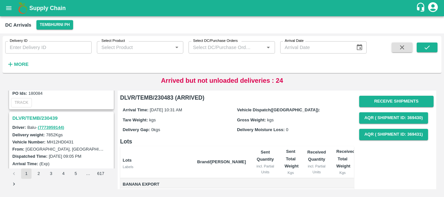
click at [45, 117] on h3 "DLVR/TEMB/230439" at bounding box center [62, 118] width 100 height 8
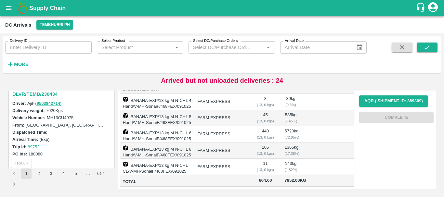
scroll to position [1432, 0]
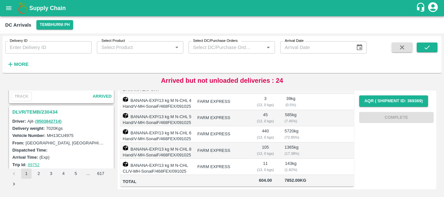
click at [43, 108] on h3 "DLVR/TEMB/230434" at bounding box center [62, 112] width 100 height 8
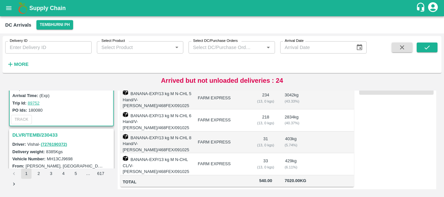
scroll to position [1495, 0]
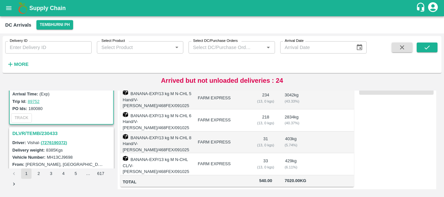
click at [52, 132] on h3 "DLVR/TEMB/230433" at bounding box center [62, 133] width 100 height 8
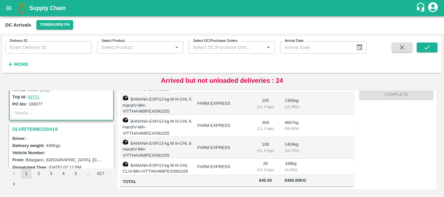
scroll to position [1610, 0]
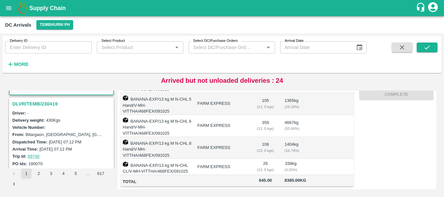
click at [45, 102] on h3 "DLVR/TEMB/230419" at bounding box center [62, 104] width 100 height 8
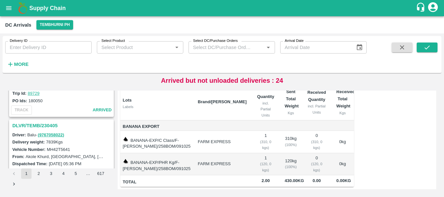
click at [51, 124] on h3 "DLVR/TEMB/230405" at bounding box center [62, 126] width 100 height 8
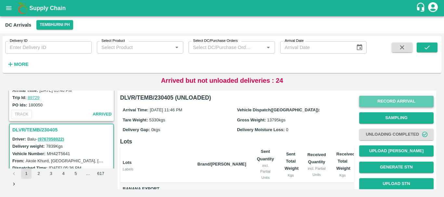
click at [383, 101] on button "Record Arrival" at bounding box center [396, 101] width 74 height 11
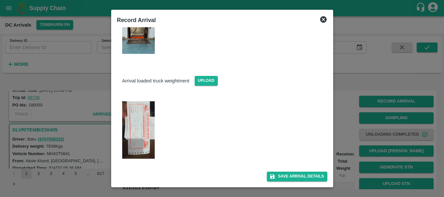
click at [345, 132] on div at bounding box center [222, 98] width 444 height 197
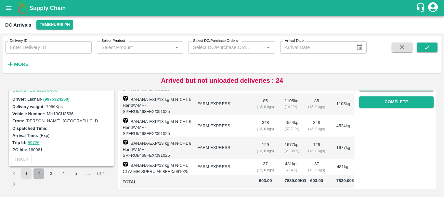
click at [40, 172] on button "2" at bounding box center [38, 174] width 10 height 10
